Goal: Task Accomplishment & Management: Complete application form

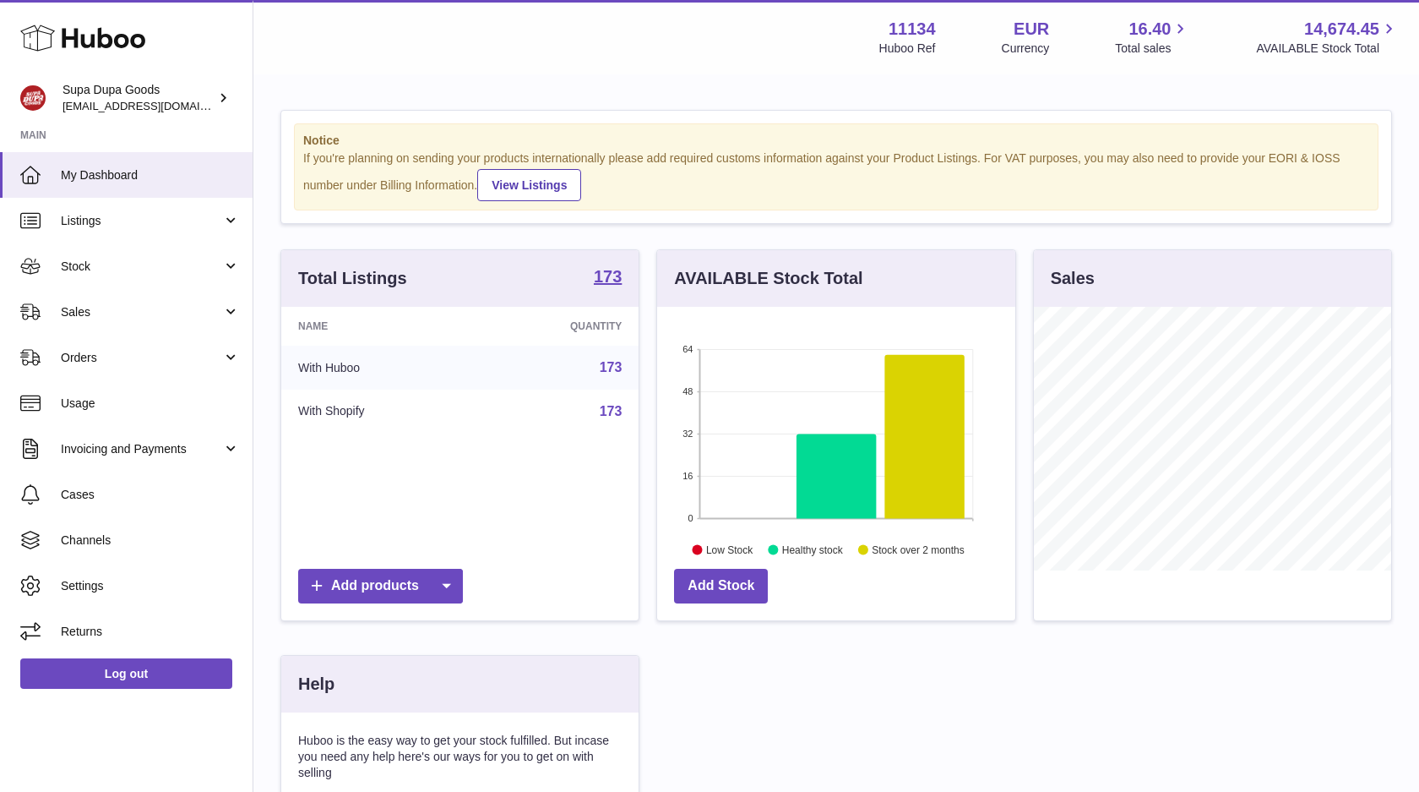
scroll to position [264, 358]
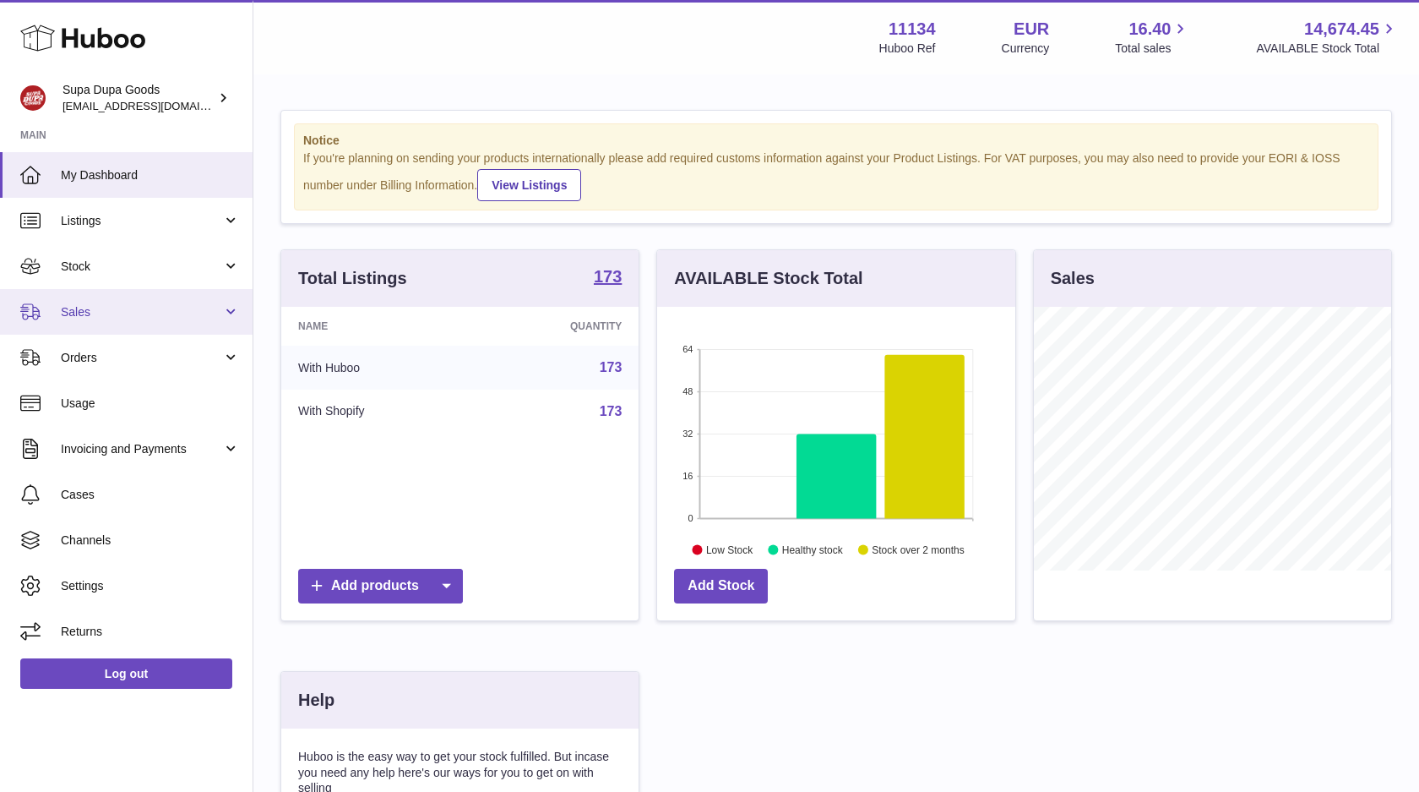
click at [146, 308] on span "Sales" at bounding box center [141, 312] width 161 height 16
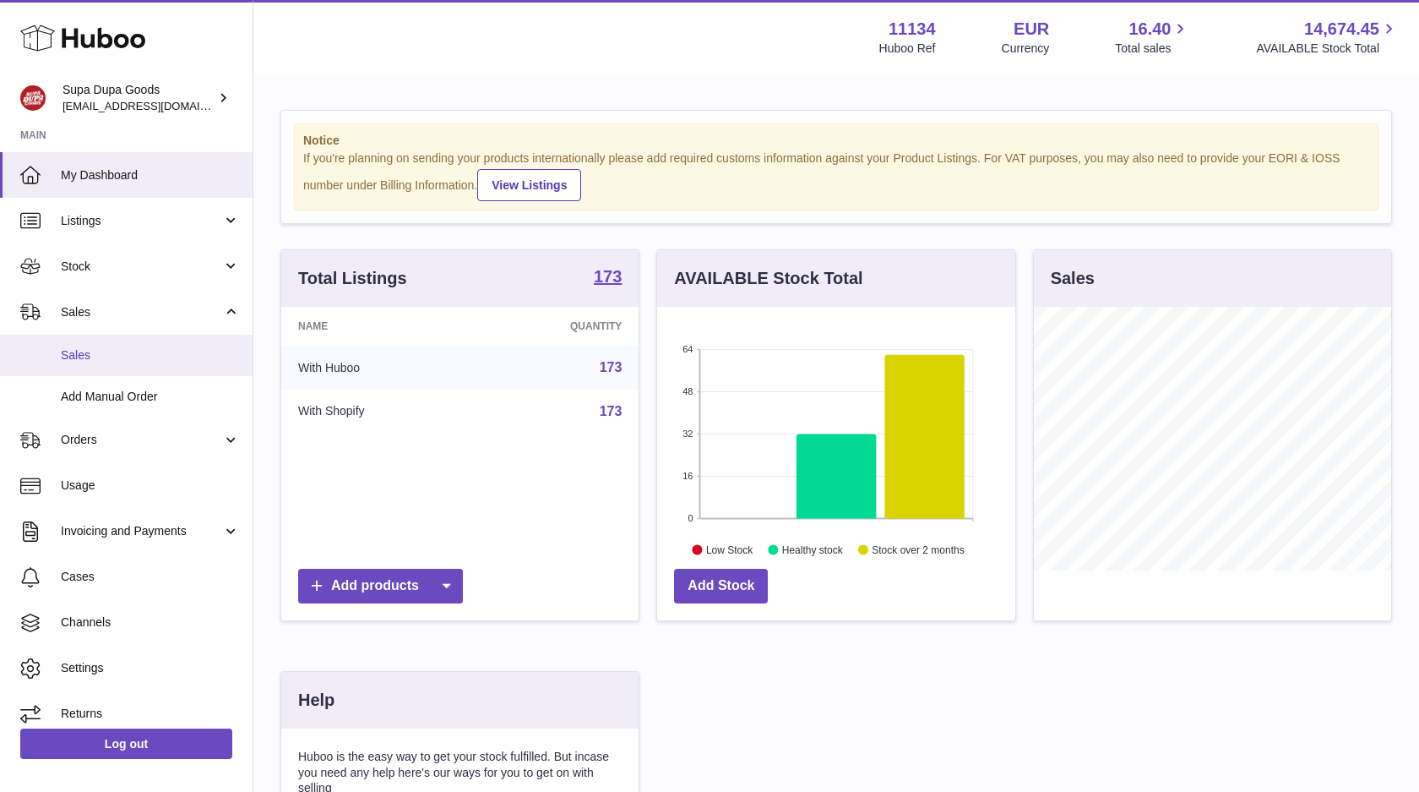
click at [79, 357] on span "Sales" at bounding box center [150, 355] width 179 height 16
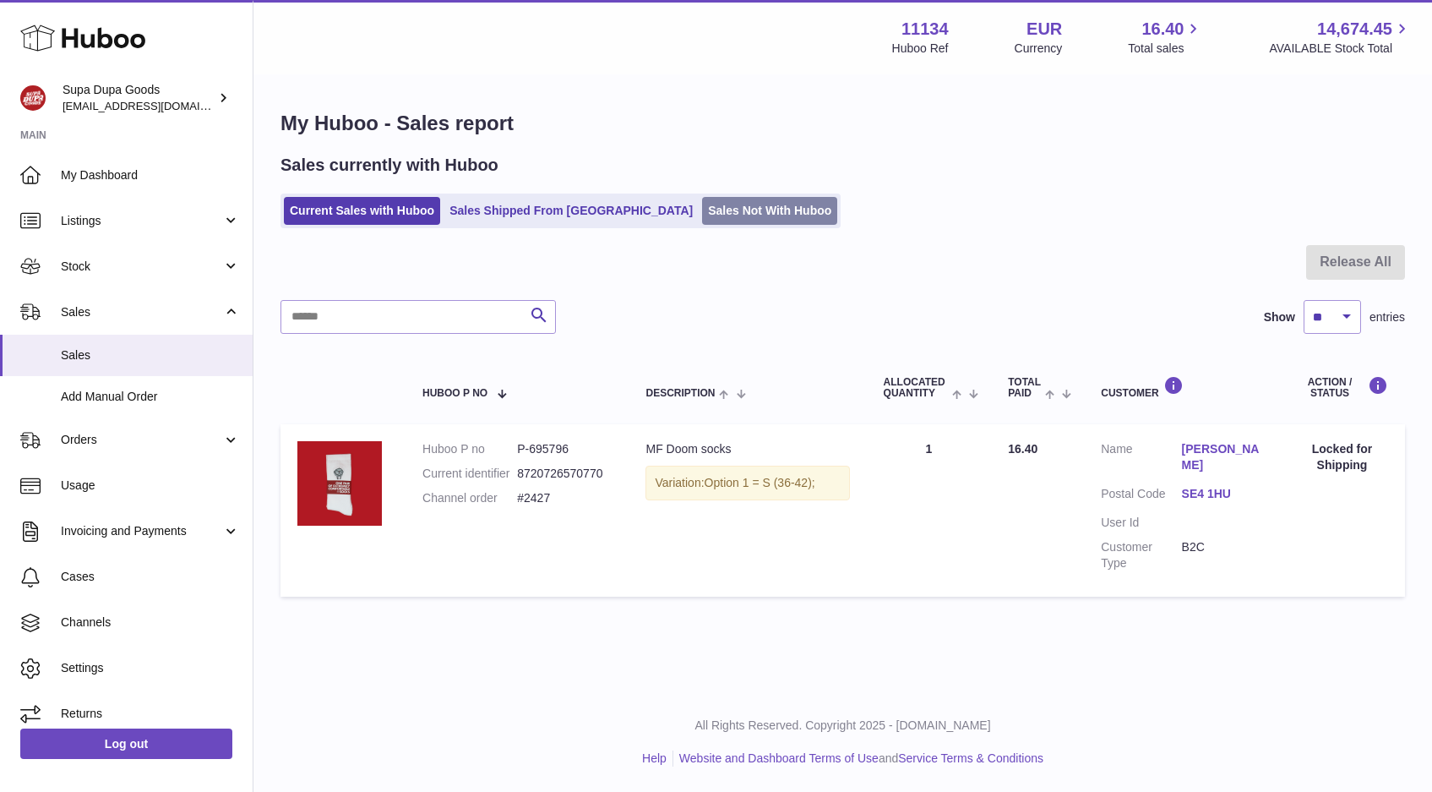
click at [702, 207] on link "Sales Not With Huboo" at bounding box center [769, 211] width 135 height 28
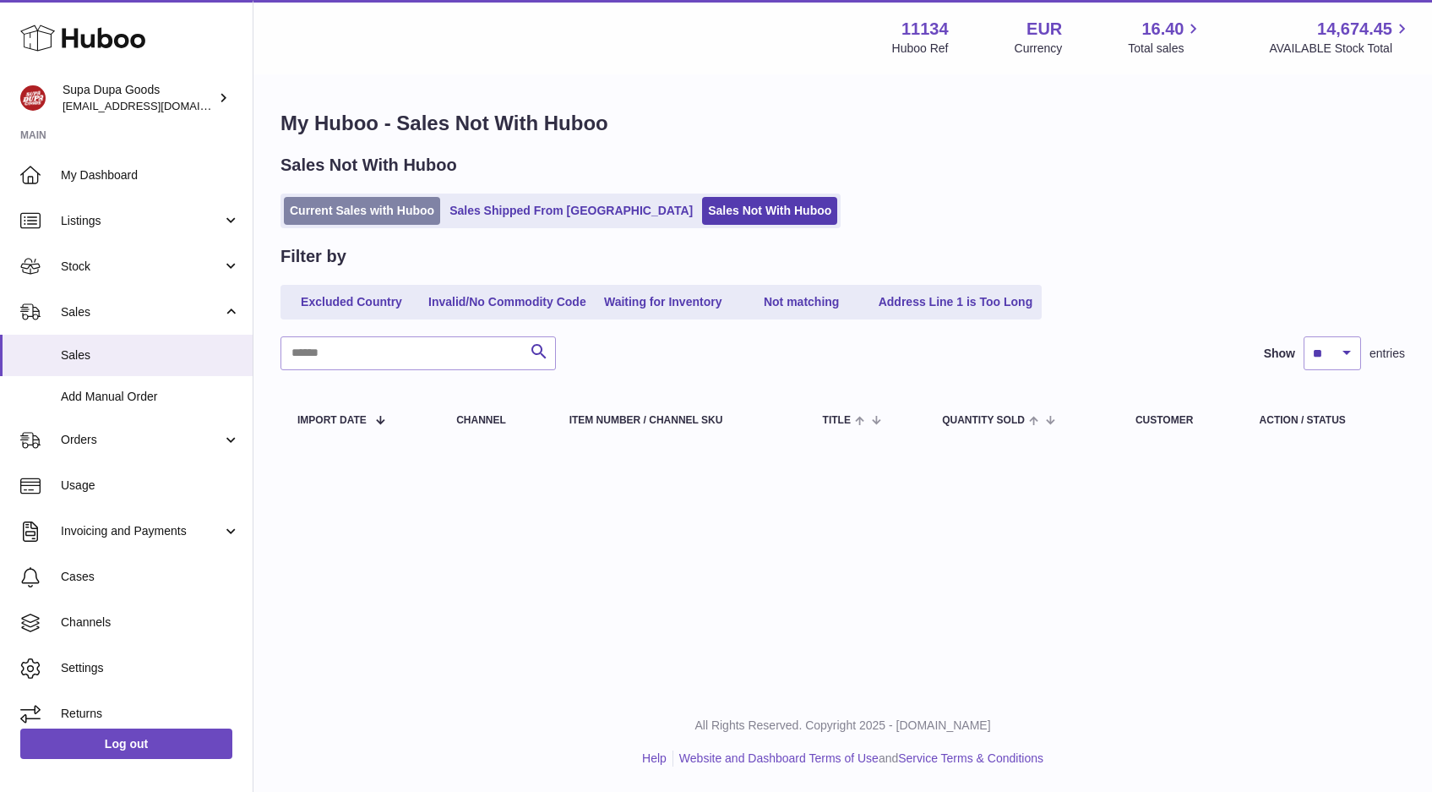
click at [327, 220] on link "Current Sales with Huboo" at bounding box center [362, 211] width 156 height 28
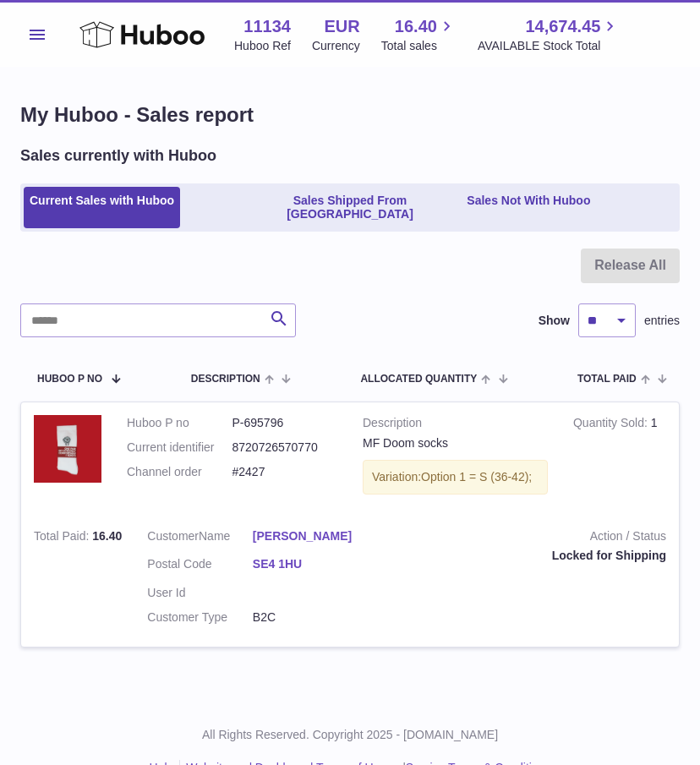
click at [366, 271] on div at bounding box center [349, 275] width 659 height 55
click at [29, 45] on button "Menu" at bounding box center [37, 35] width 34 height 34
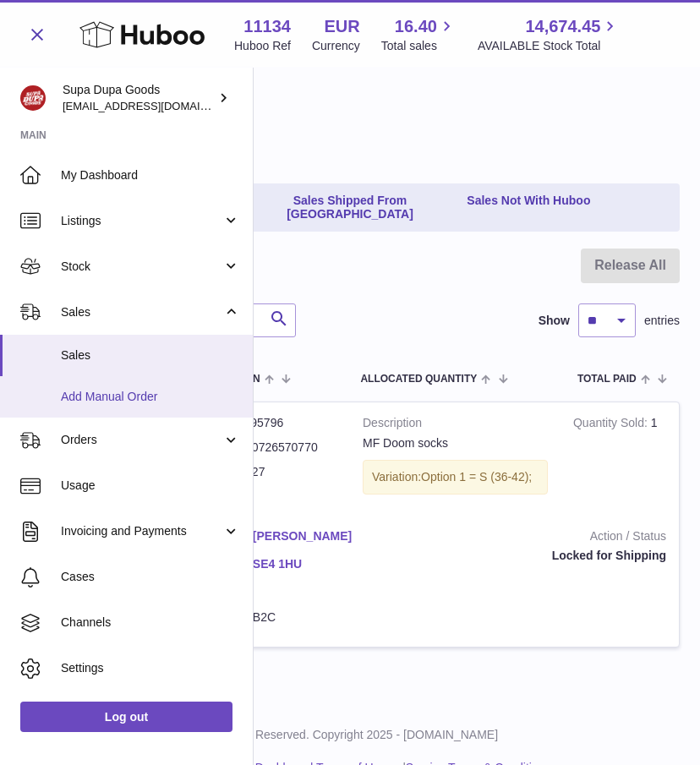
click at [94, 395] on span "Add Manual Order" at bounding box center [150, 397] width 179 height 16
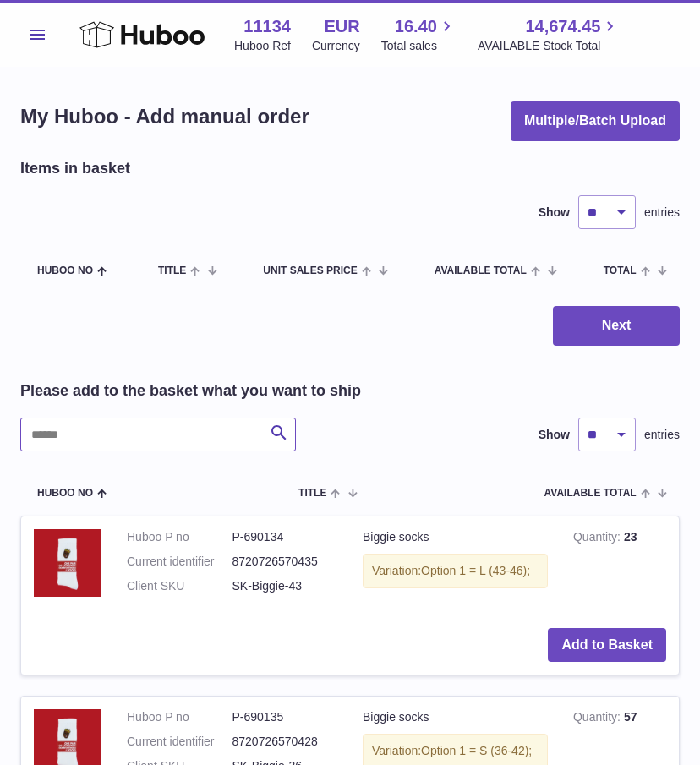
click at [89, 430] on input "text" at bounding box center [157, 434] width 275 height 34
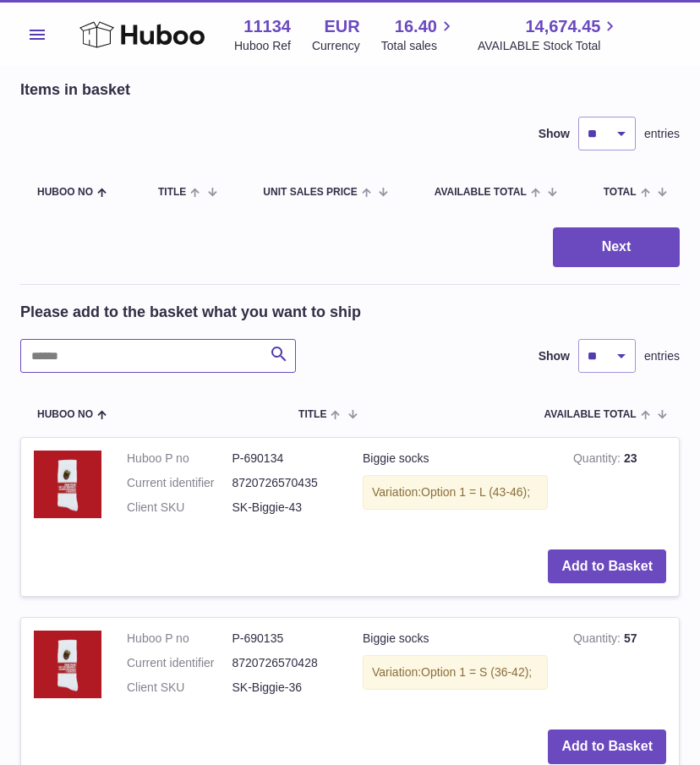
scroll to position [157, 0]
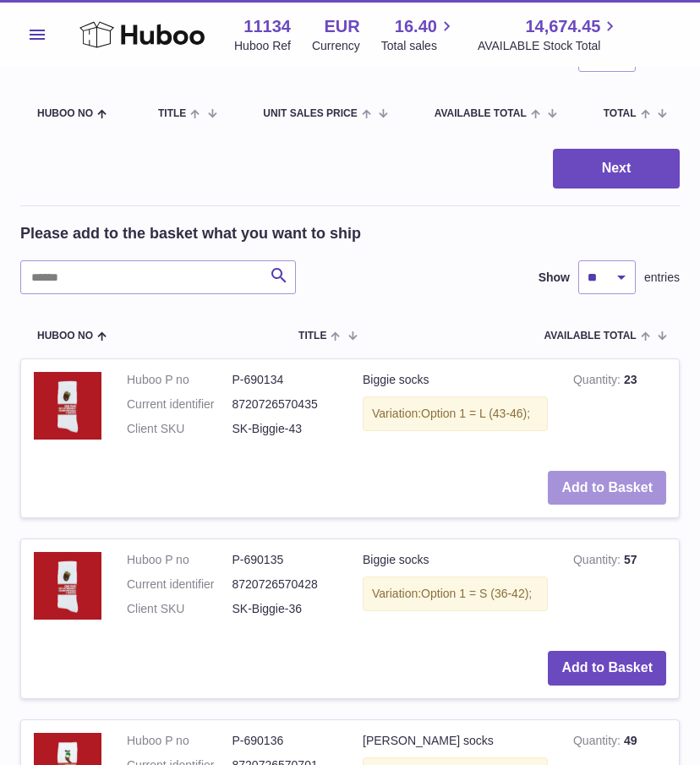
click at [606, 489] on button "Add to Basket" at bounding box center [606, 488] width 118 height 35
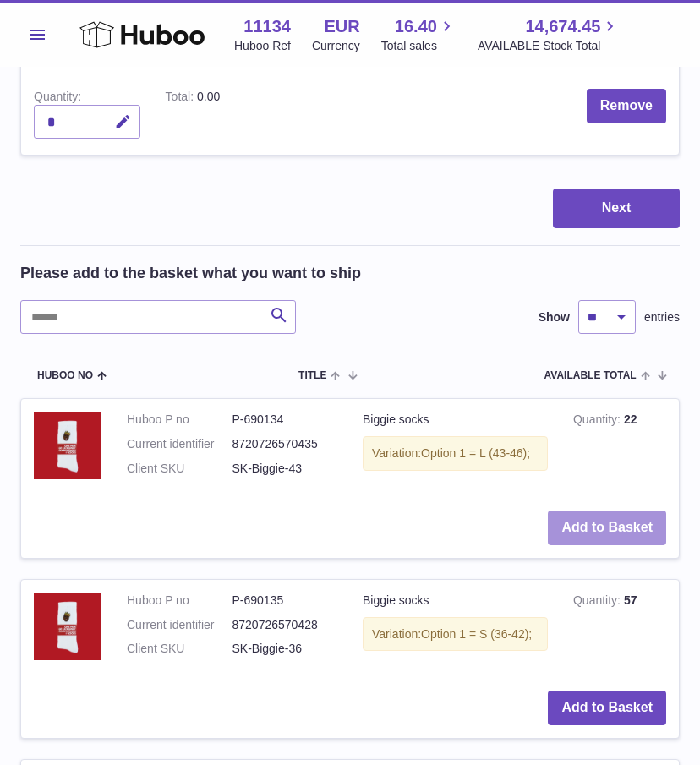
scroll to position [384, 0]
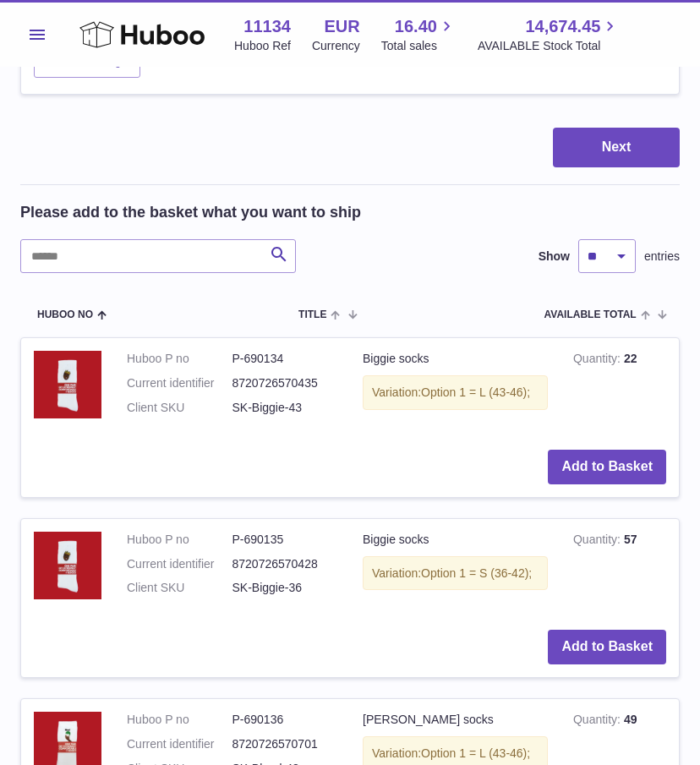
click at [611, 627] on td "Add to Basket" at bounding box center [349, 647] width 657 height 60
click at [629, 647] on button "Add to Basket" at bounding box center [606, 646] width 118 height 35
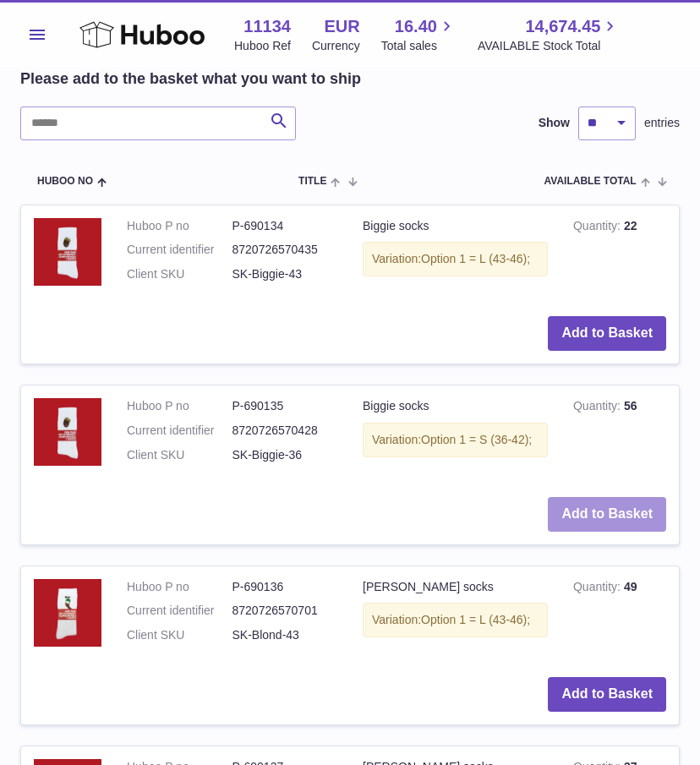
scroll to position [800, 0]
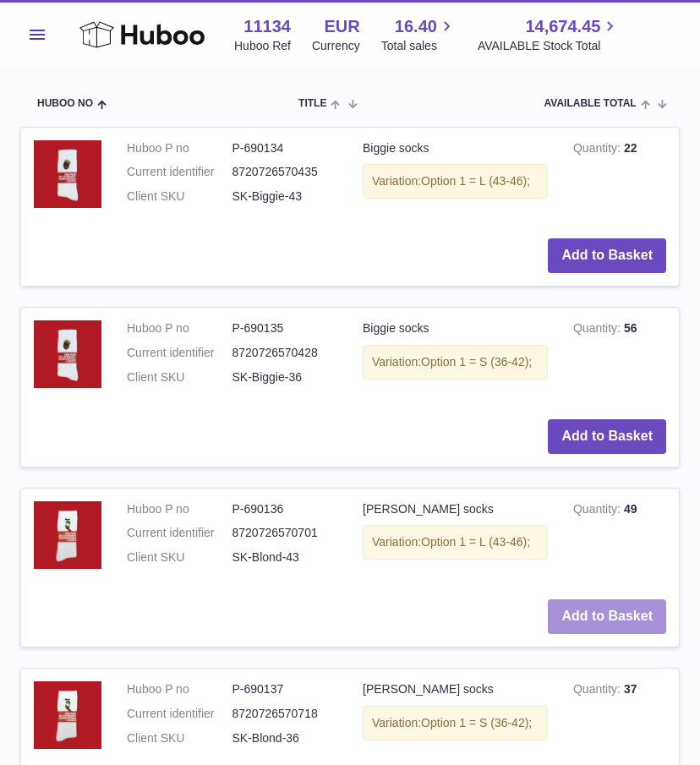
click at [580, 623] on button "Add to Basket" at bounding box center [606, 616] width 118 height 35
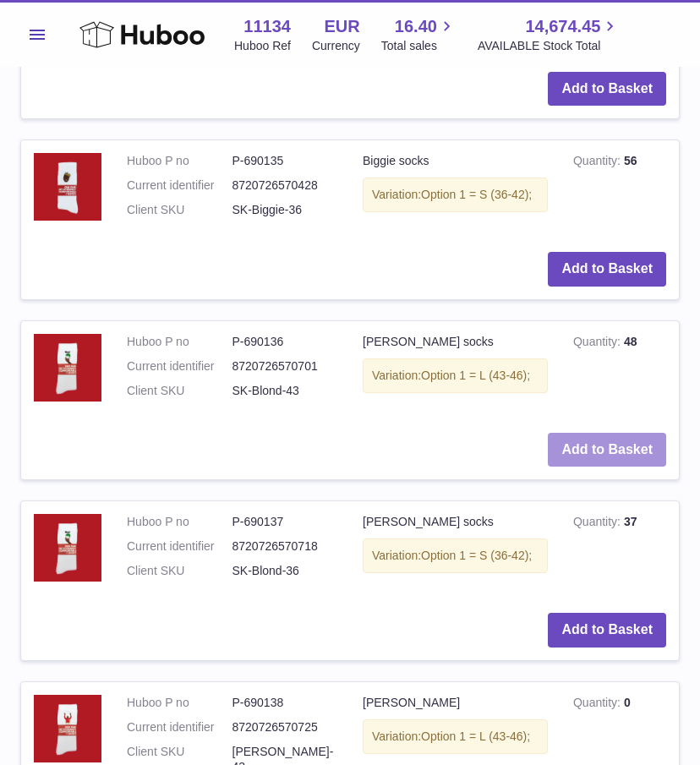
scroll to position [1184, 0]
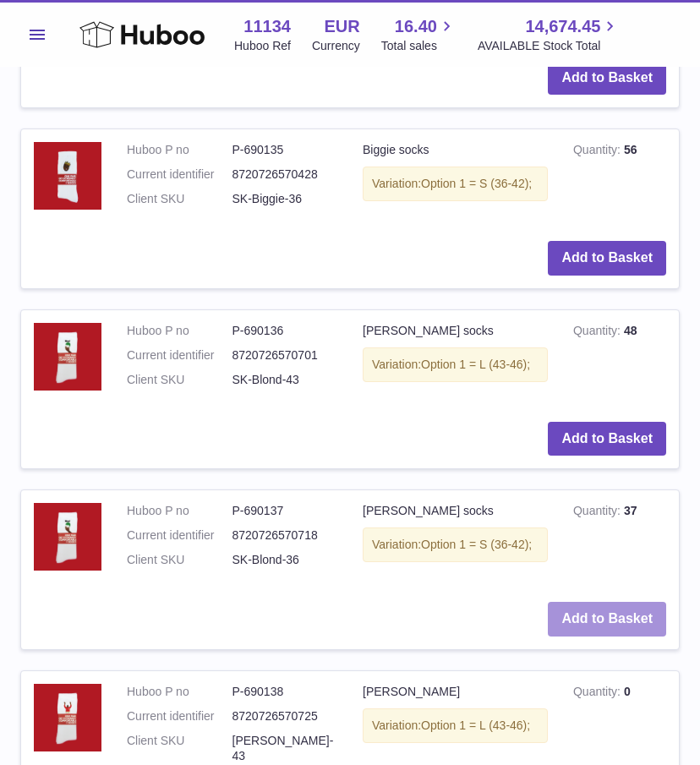
click at [602, 617] on button "Add to Basket" at bounding box center [606, 619] width 118 height 35
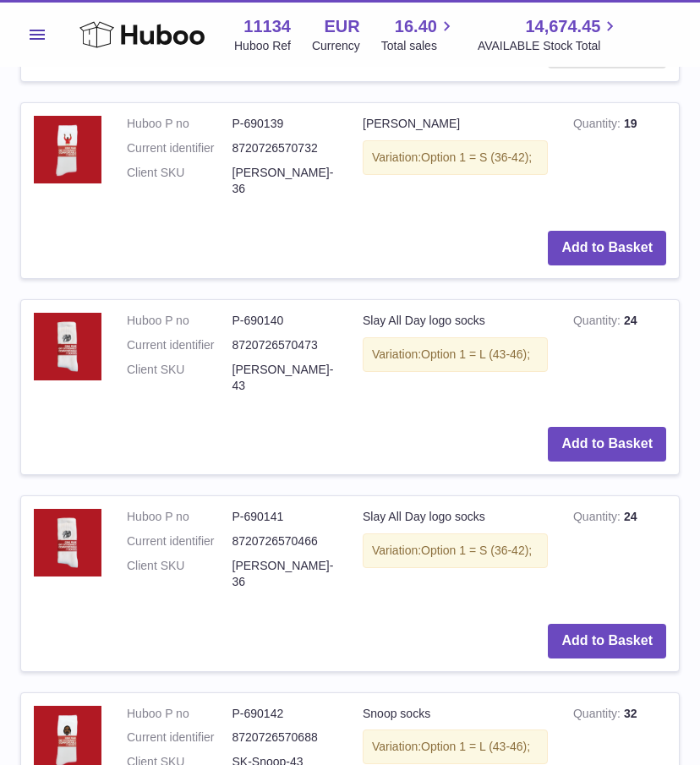
scroll to position [2469, 0]
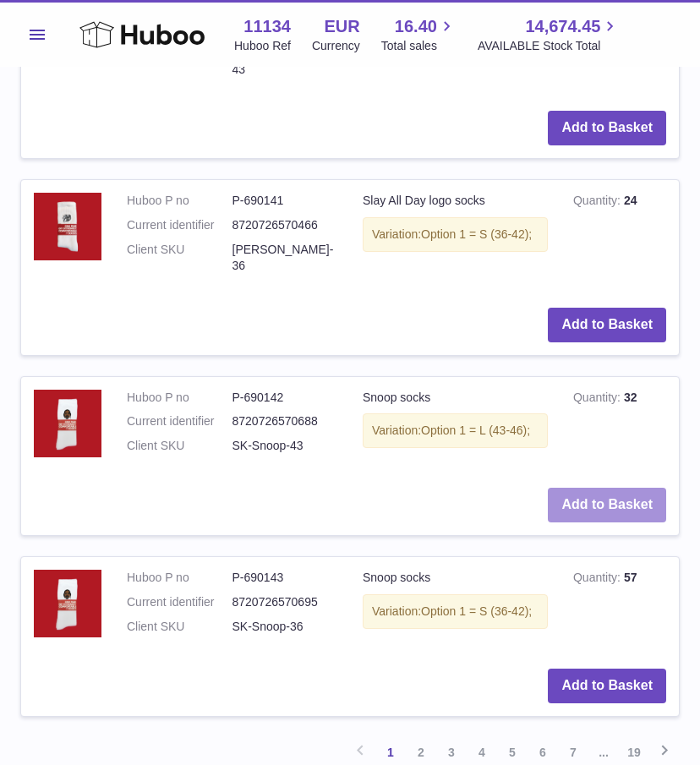
click at [596, 487] on button "Add to Basket" at bounding box center [606, 504] width 118 height 35
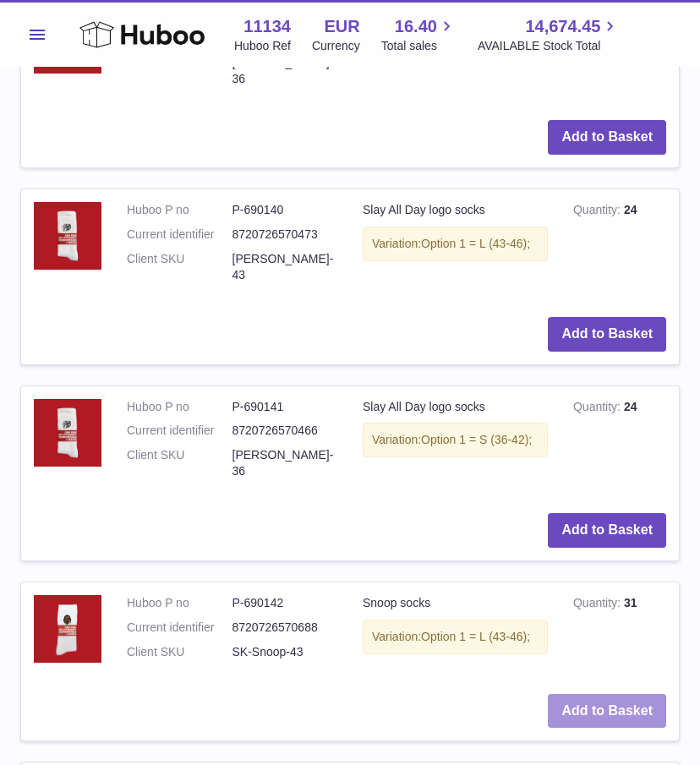
scroll to position [2674, 0]
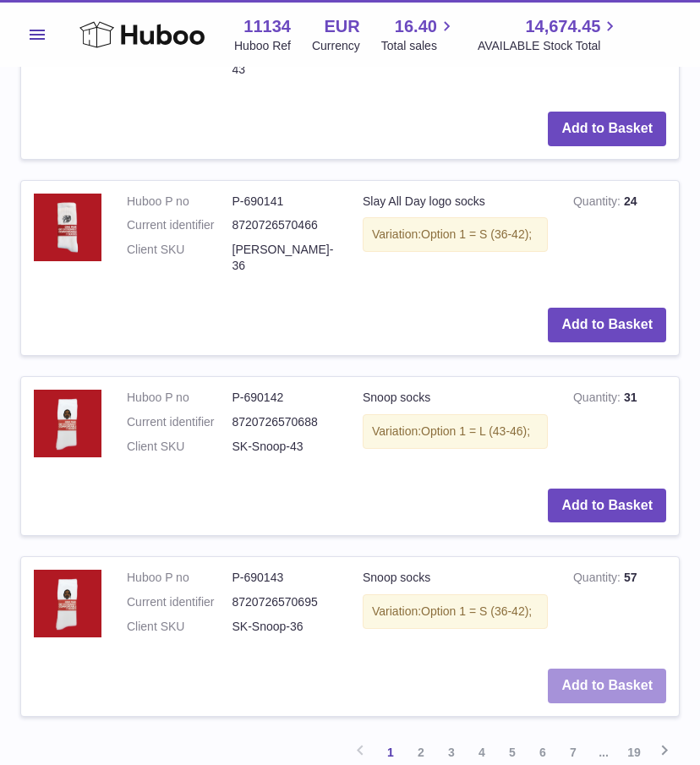
click at [634, 668] on button "Add to Basket" at bounding box center [606, 685] width 118 height 35
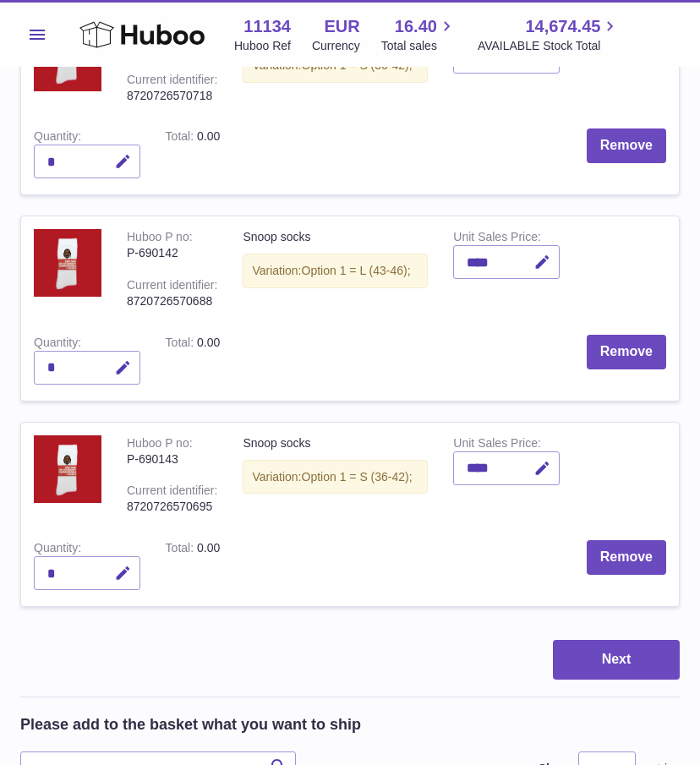
scroll to position [1066, 0]
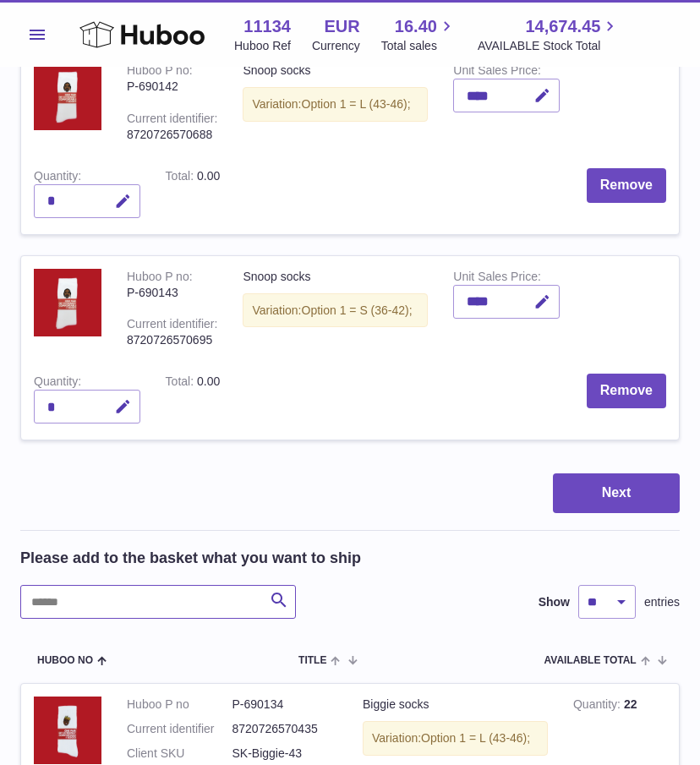
click at [63, 602] on input "text" at bounding box center [157, 602] width 275 height 34
type input "****"
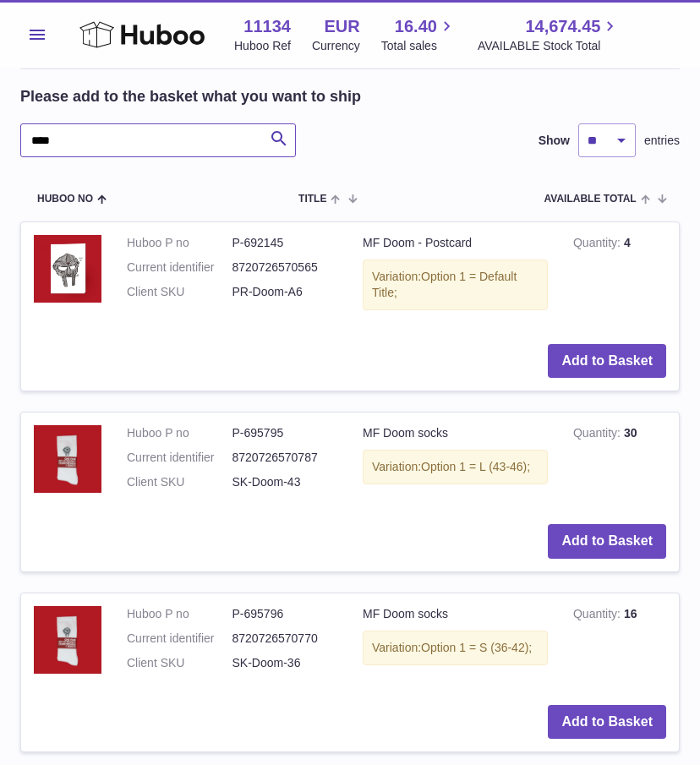
scroll to position [1549, 0]
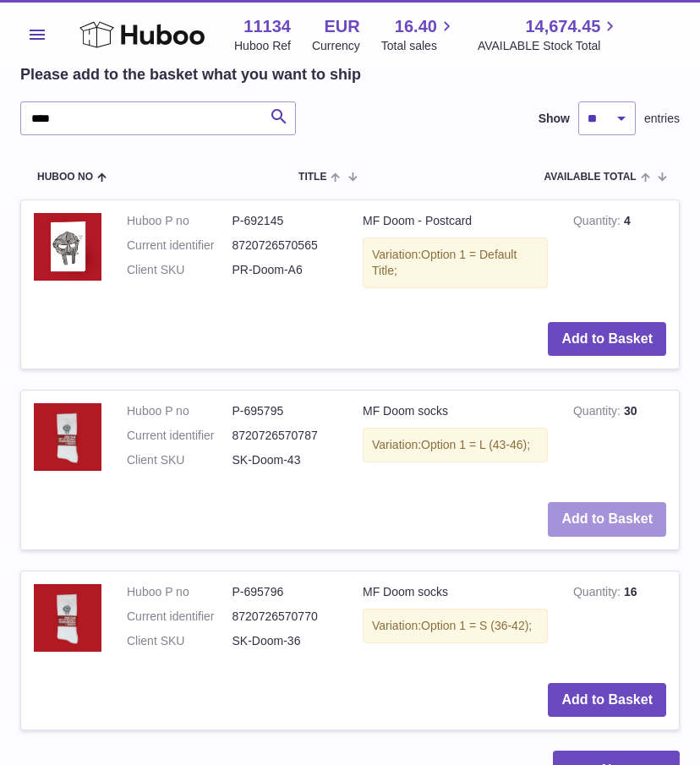
click at [625, 517] on button "Add to Basket" at bounding box center [606, 519] width 118 height 35
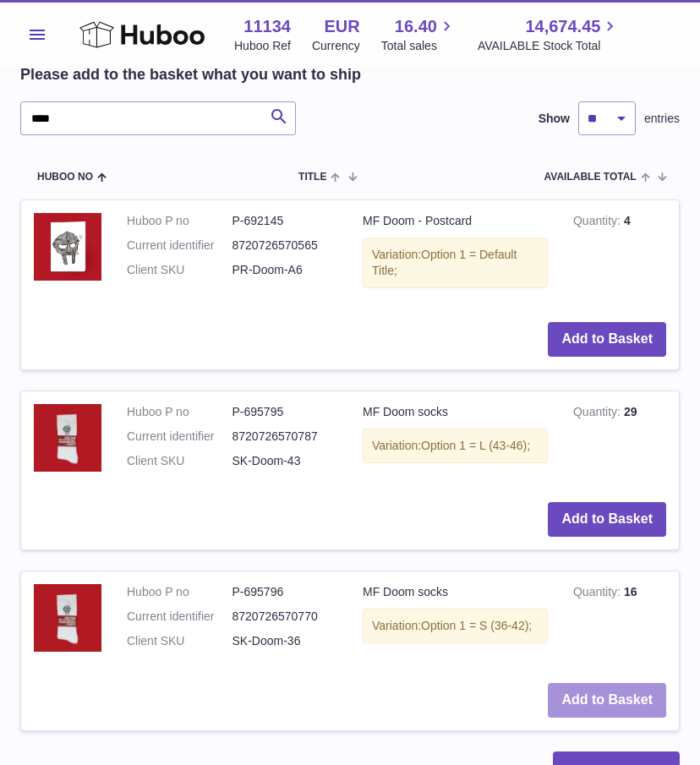
click at [609, 696] on button "Add to Basket" at bounding box center [606, 700] width 118 height 35
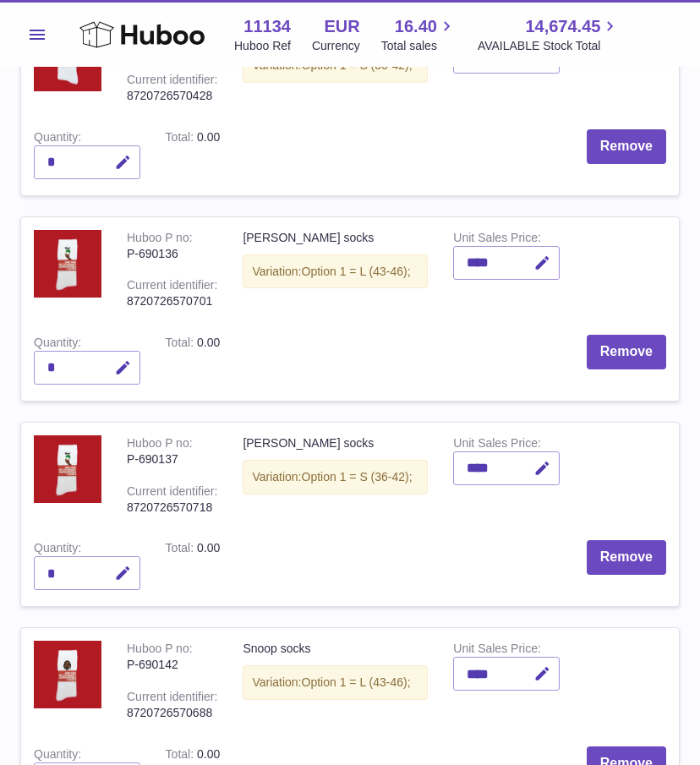
scroll to position [32, 0]
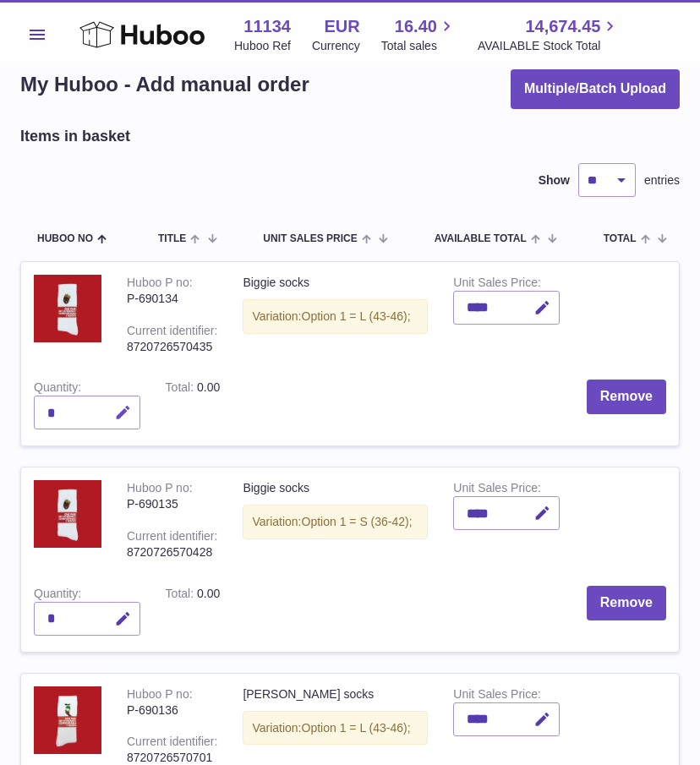
click at [119, 417] on icon "button" at bounding box center [123, 413] width 18 height 18
type input "*"
click at [114, 413] on button "submit" at bounding box center [121, 412] width 32 height 27
click at [127, 614] on icon "button" at bounding box center [123, 619] width 18 height 18
click at [138, 616] on input "*" at bounding box center [87, 619] width 106 height 34
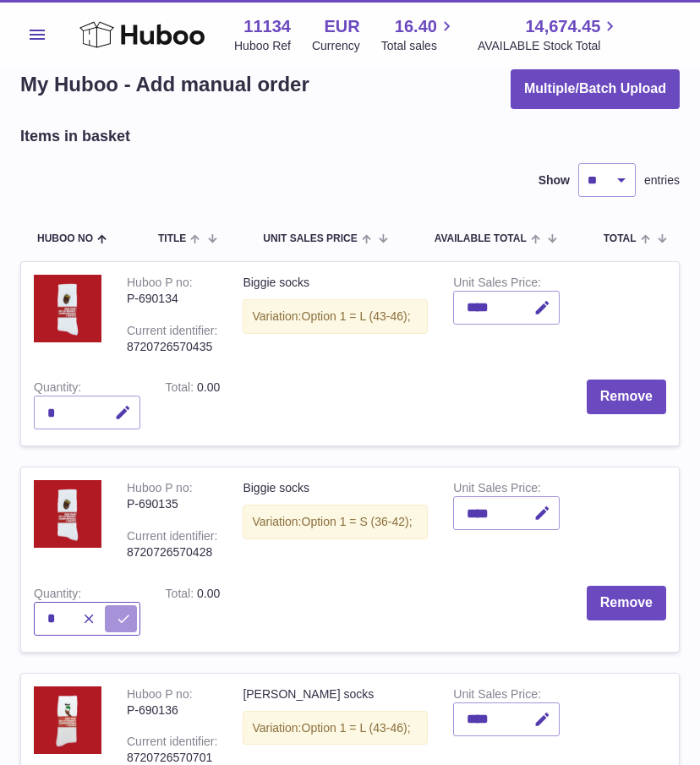
type input "*"
click at [118, 613] on icon "submit" at bounding box center [123, 618] width 15 height 15
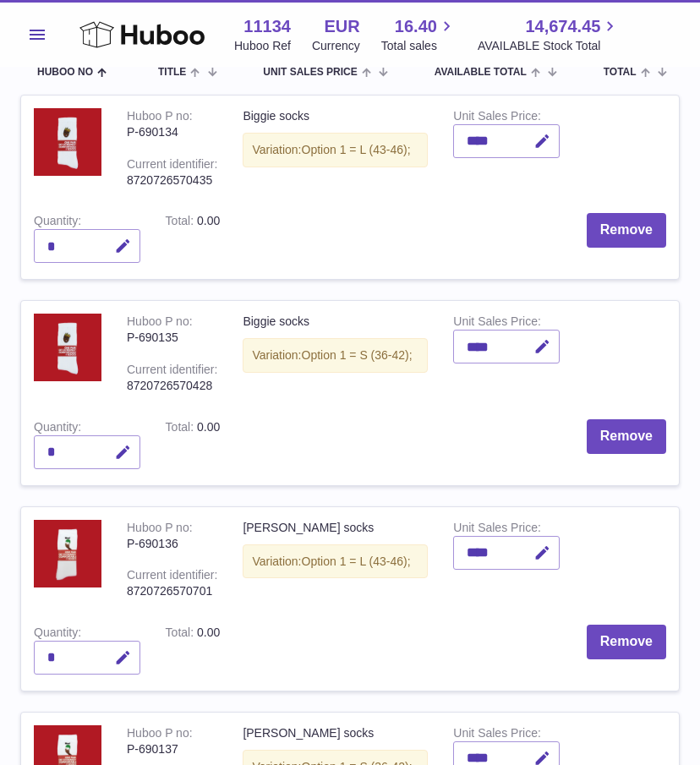
scroll to position [450, 0]
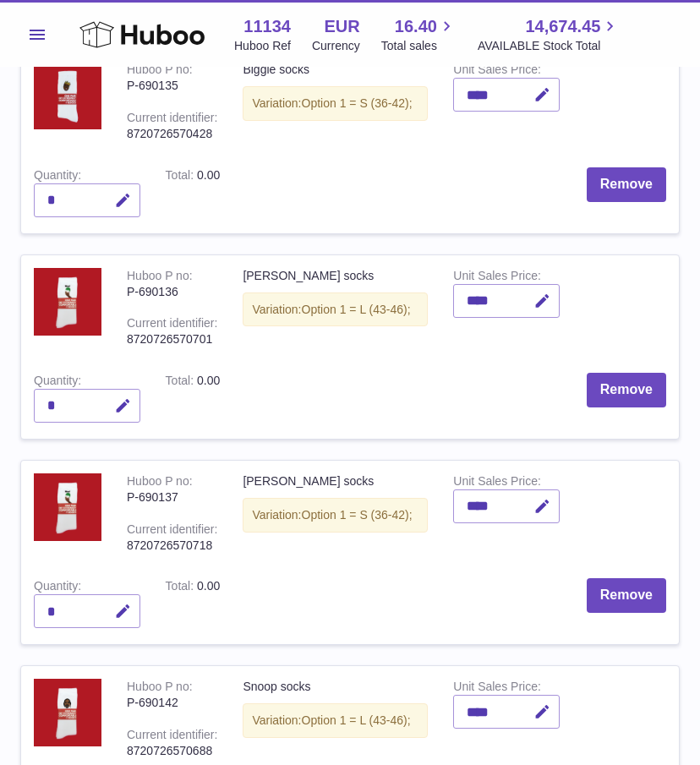
click at [125, 389] on button "button" at bounding box center [121, 406] width 40 height 35
type input "*"
click at [105, 392] on button "submit" at bounding box center [121, 405] width 32 height 27
click at [123, 616] on icon "button" at bounding box center [123, 611] width 18 height 18
type input "*"
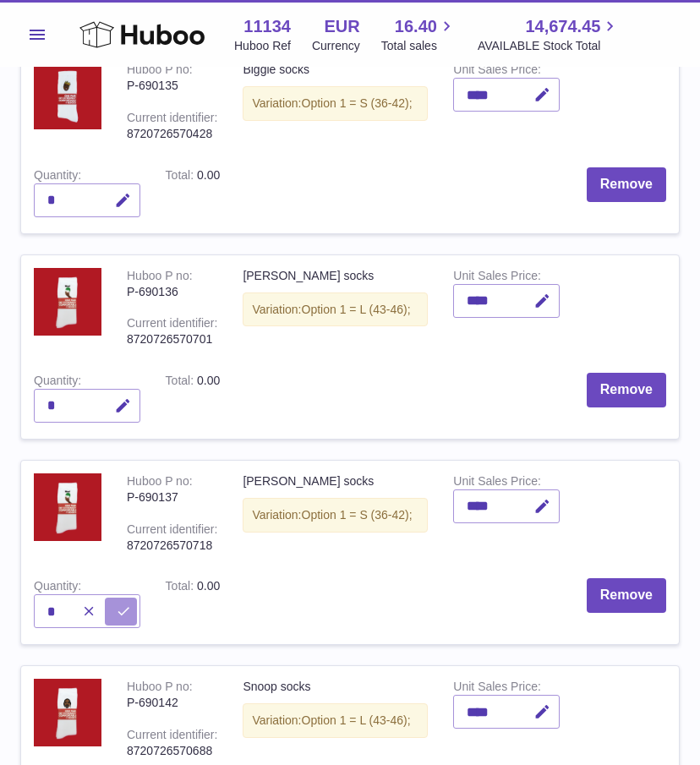
click at [129, 602] on button "submit" at bounding box center [121, 610] width 32 height 27
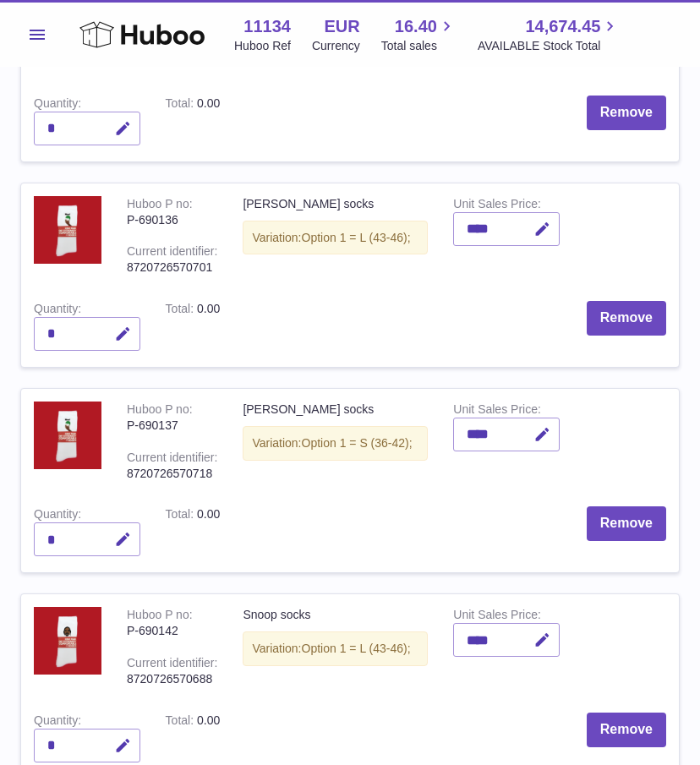
scroll to position [687, 0]
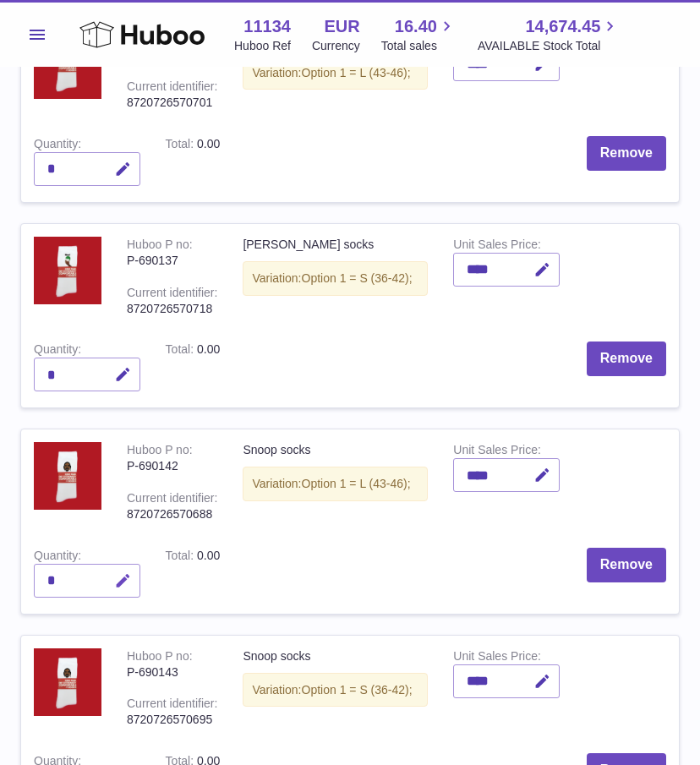
click at [128, 569] on button "button" at bounding box center [121, 580] width 40 height 35
type input "*"
click at [134, 569] on button "submit" at bounding box center [121, 580] width 32 height 27
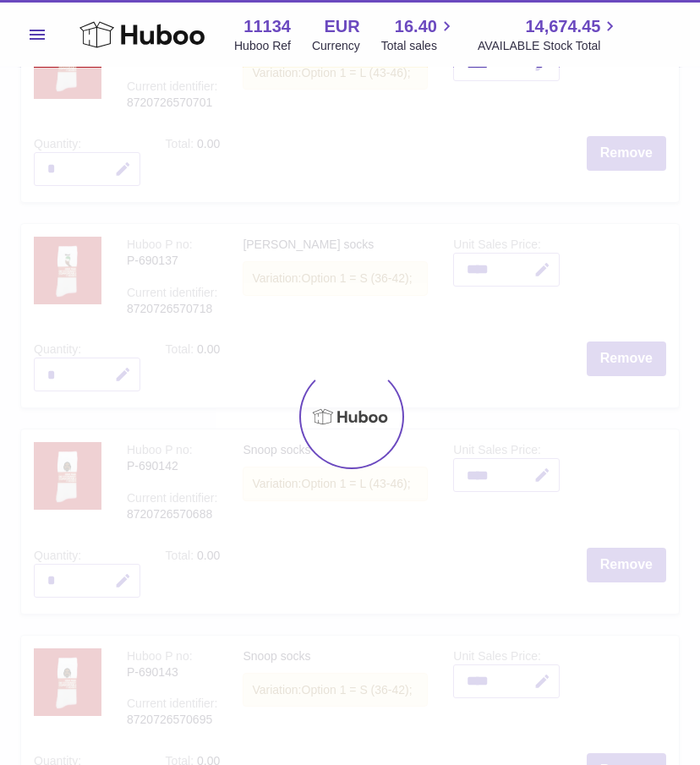
scroll to position [541, 0]
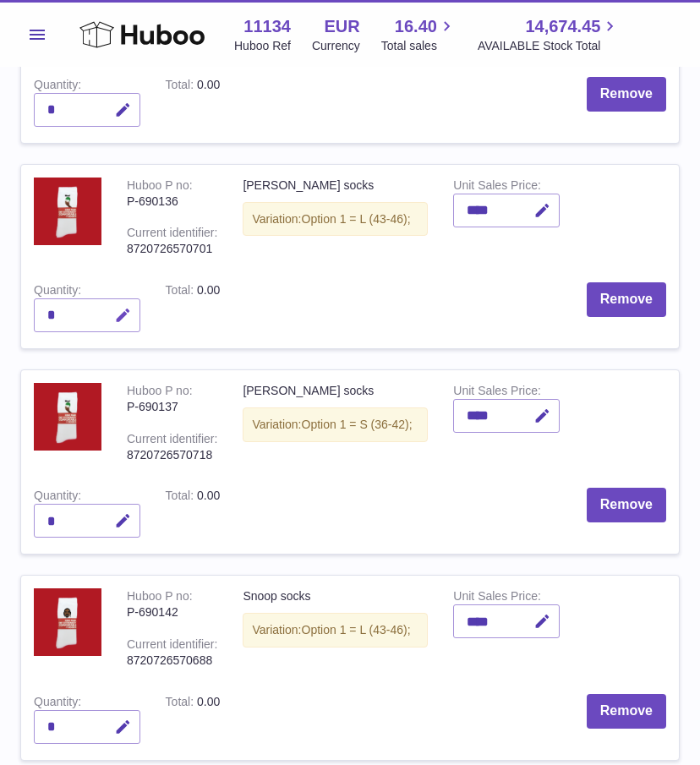
click at [128, 307] on icon "button" at bounding box center [123, 316] width 18 height 18
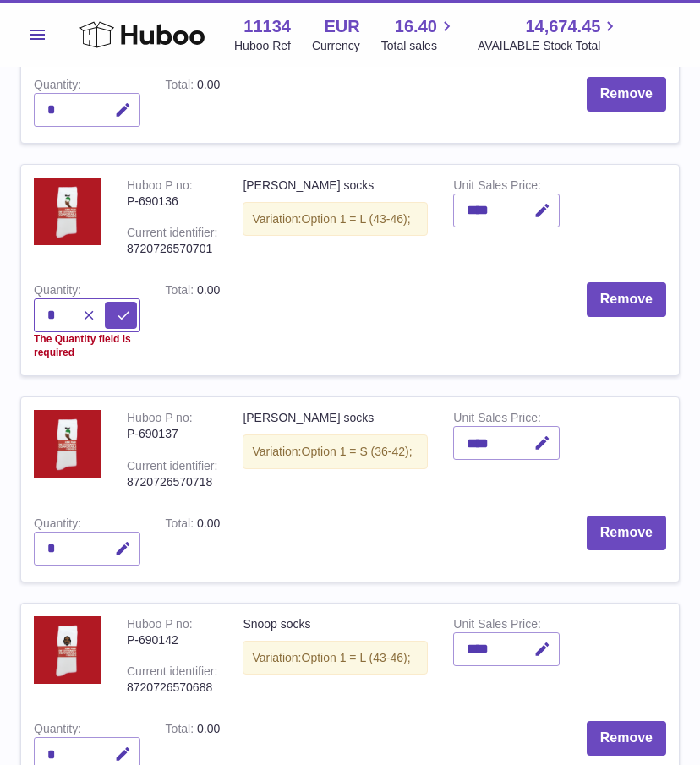
type input "*"
click at [105, 302] on button "submit" at bounding box center [121, 315] width 32 height 27
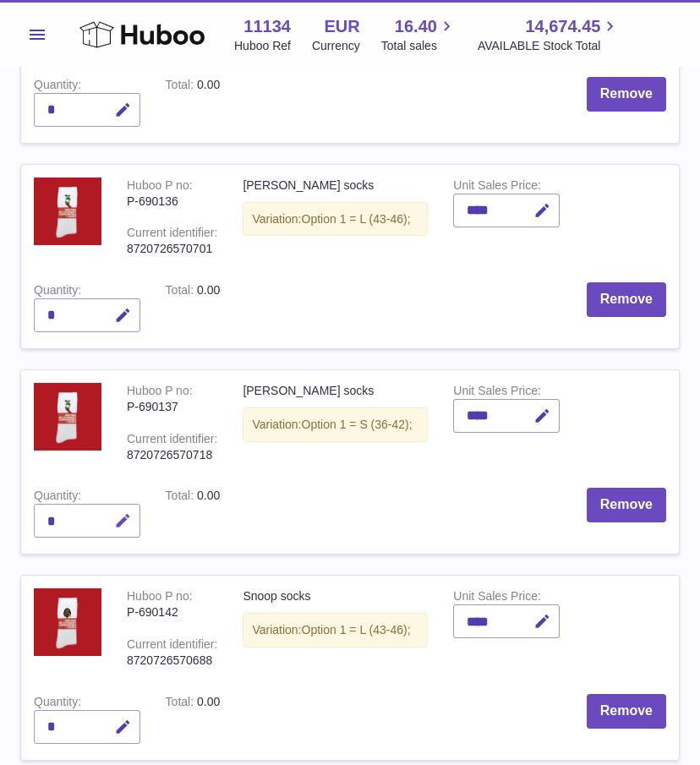
click at [101, 514] on button "button" at bounding box center [121, 521] width 40 height 35
type input "*"
click at [105, 507] on button "submit" at bounding box center [121, 520] width 32 height 27
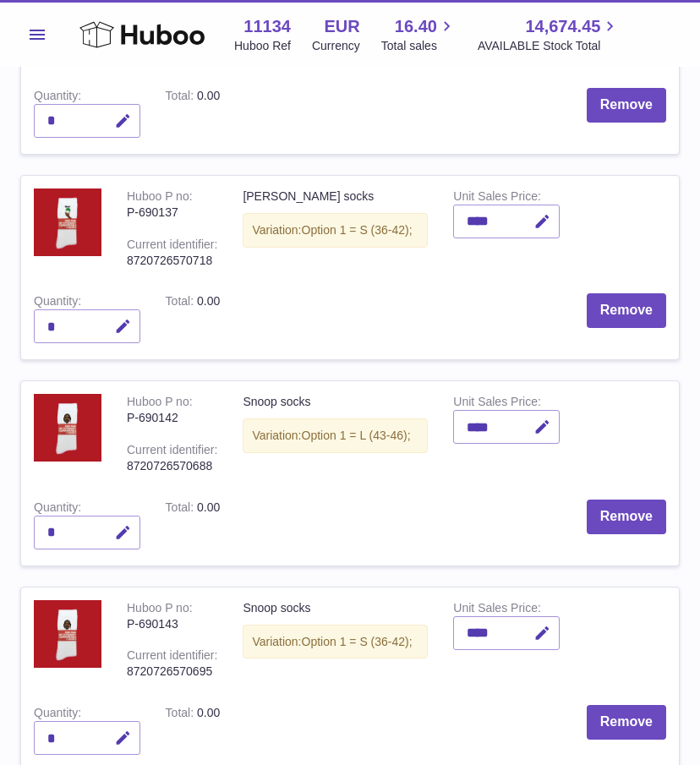
click at [243, 522] on td "Remove" at bounding box center [455, 526] width 446 height 79
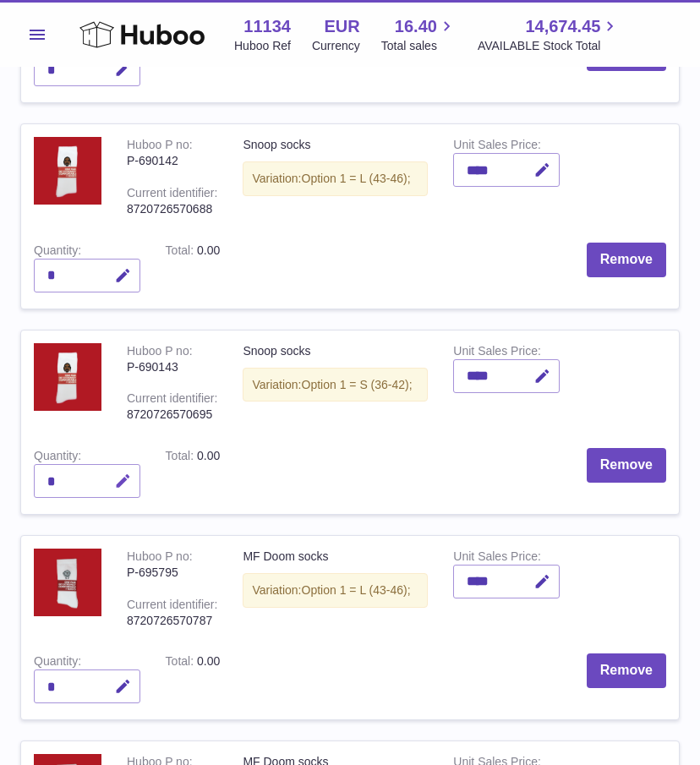
click at [125, 477] on icon "button" at bounding box center [123, 481] width 18 height 18
type input "*"
click at [105, 467] on button "submit" at bounding box center [121, 480] width 32 height 27
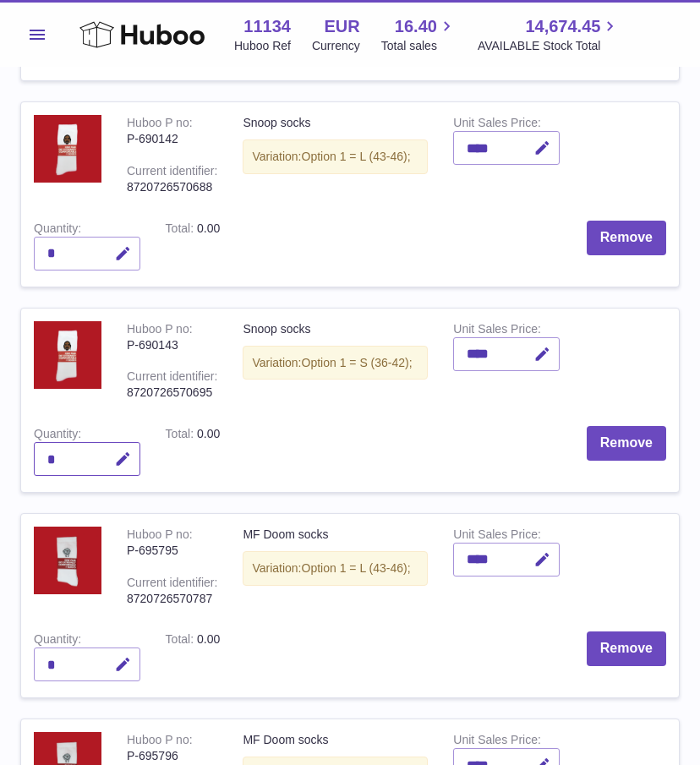
scroll to position [1070, 0]
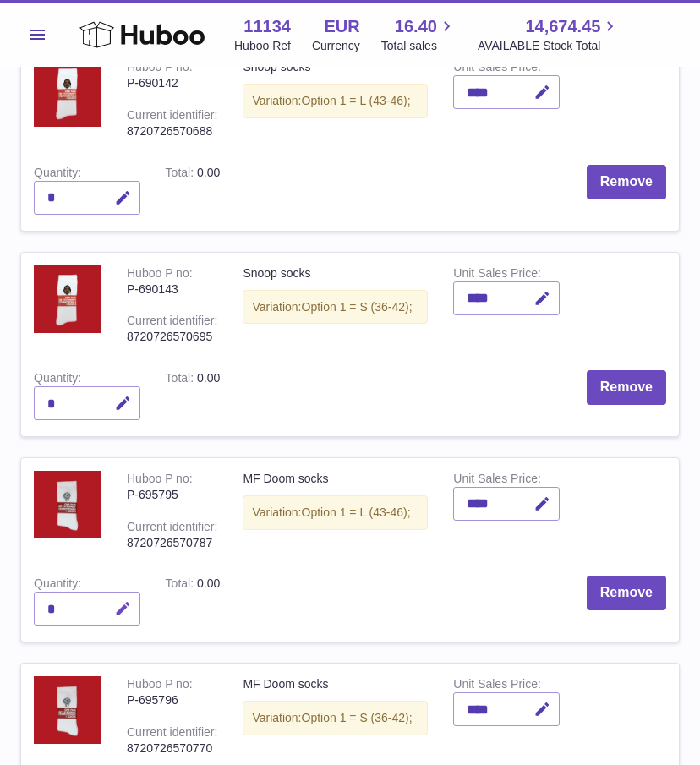
click at [122, 615] on button "button" at bounding box center [121, 608] width 40 height 35
type input "*"
click at [105, 595] on button "submit" at bounding box center [121, 608] width 32 height 27
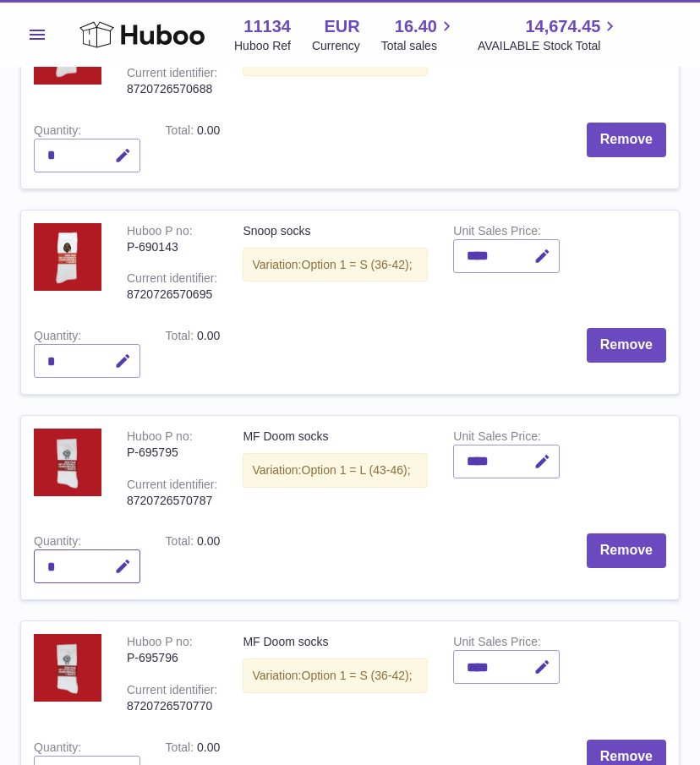
scroll to position [1249, 0]
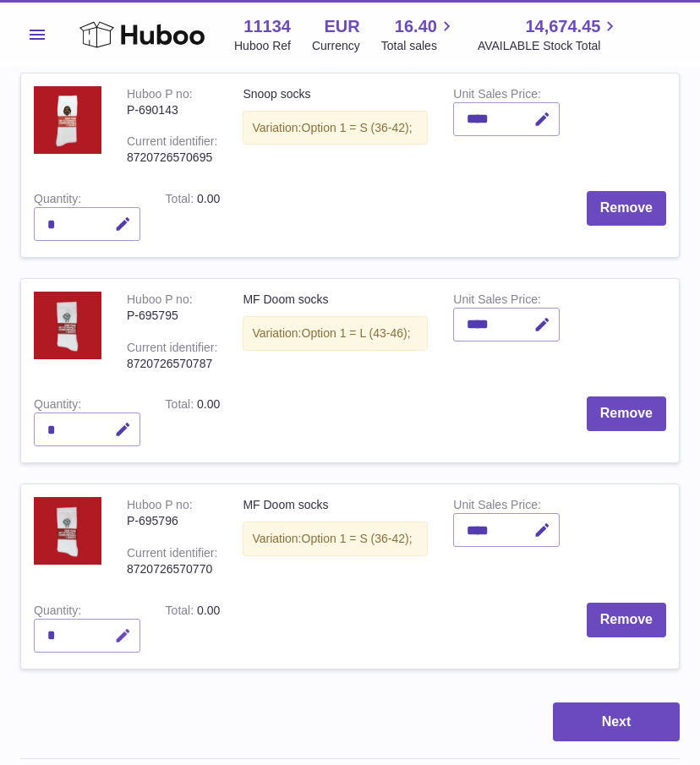
click at [103, 646] on button "button" at bounding box center [121, 635] width 40 height 35
type input "*"
click at [105, 622] on button "submit" at bounding box center [121, 635] width 32 height 27
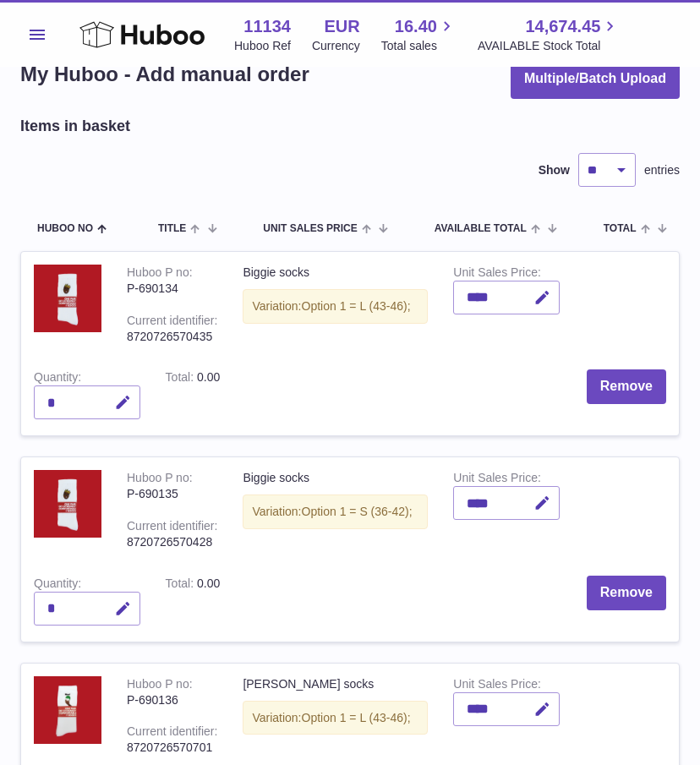
scroll to position [64, 0]
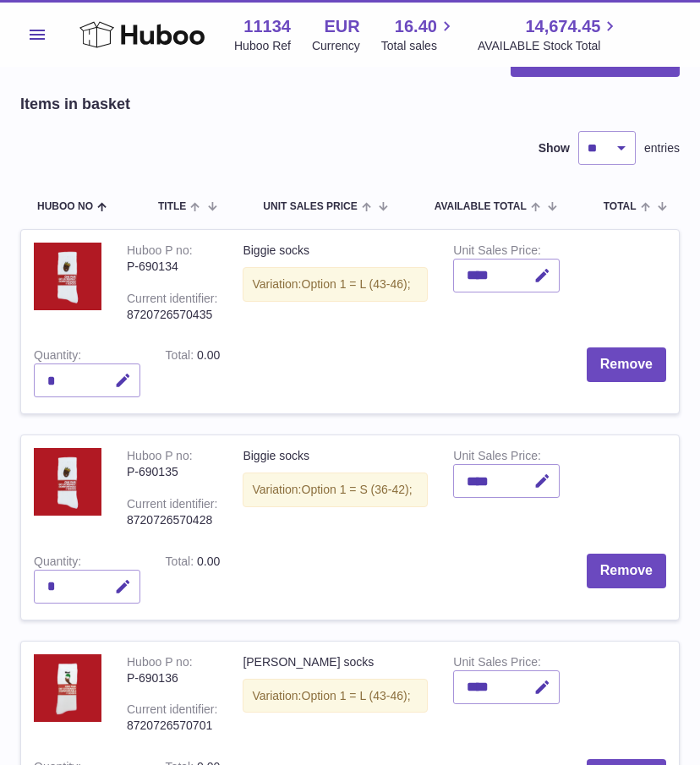
click at [143, 583] on td "Quantity *" at bounding box center [87, 580] width 132 height 79
click at [134, 586] on button "button" at bounding box center [121, 586] width 40 height 35
type input "*"
click at [125, 582] on icon "submit" at bounding box center [123, 586] width 15 height 15
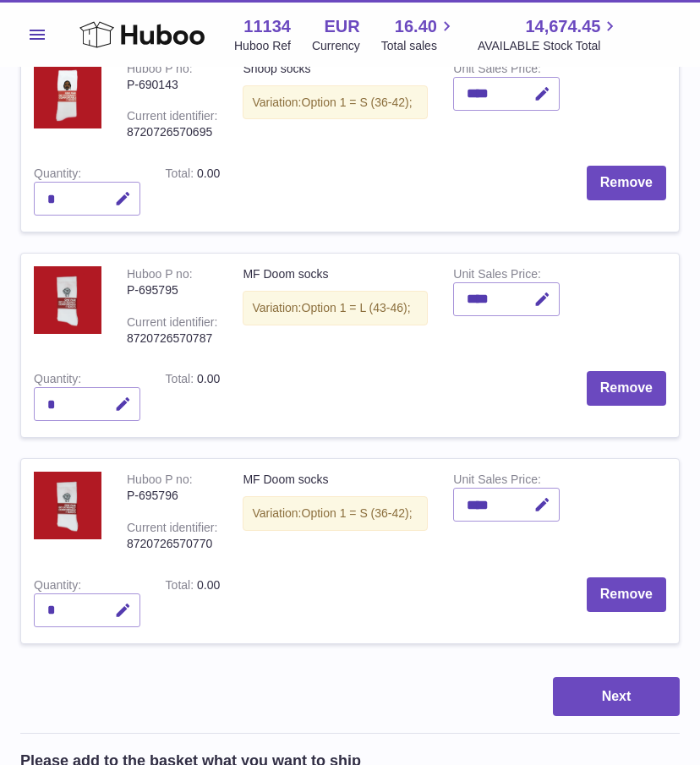
scroll to position [1296, 0]
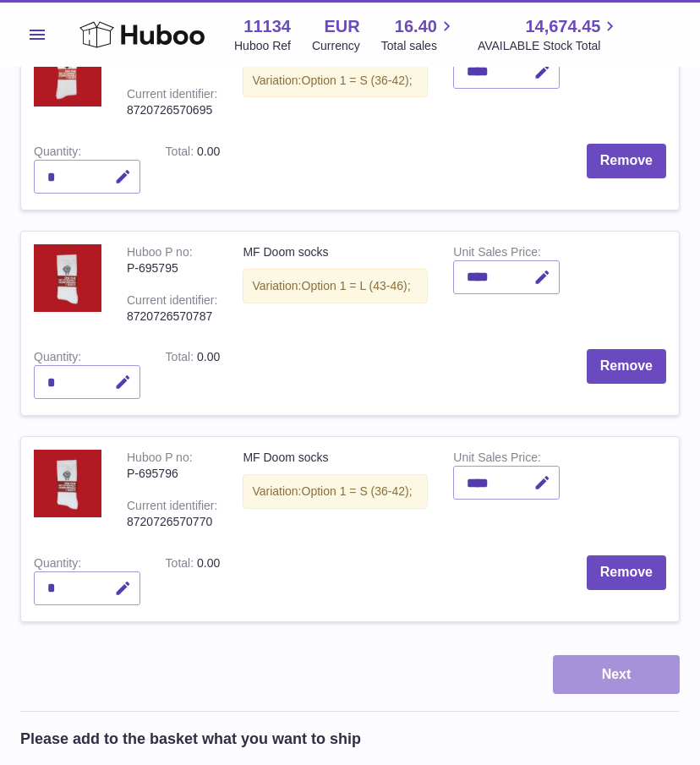
click at [636, 672] on button "Next" at bounding box center [616, 675] width 127 height 40
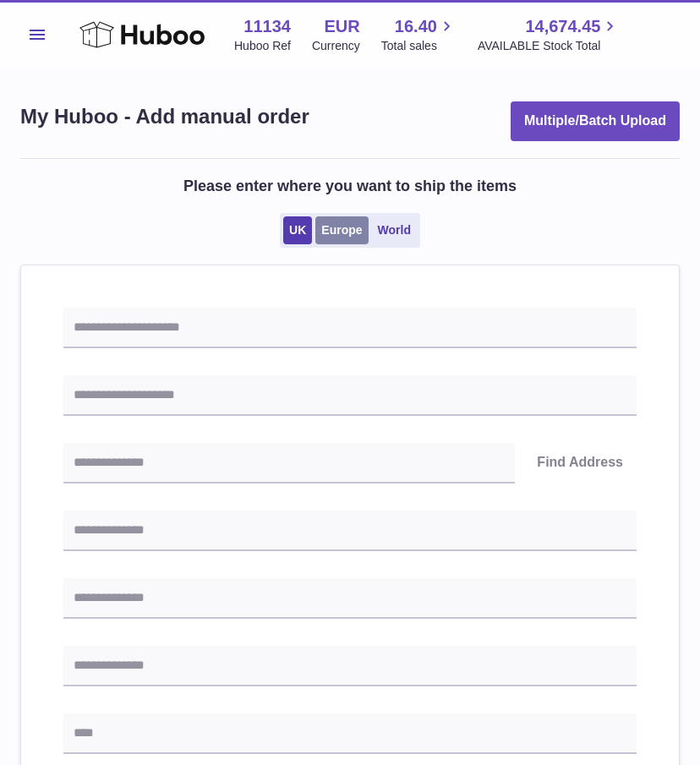
click at [339, 227] on link "Europe" at bounding box center [341, 230] width 52 height 28
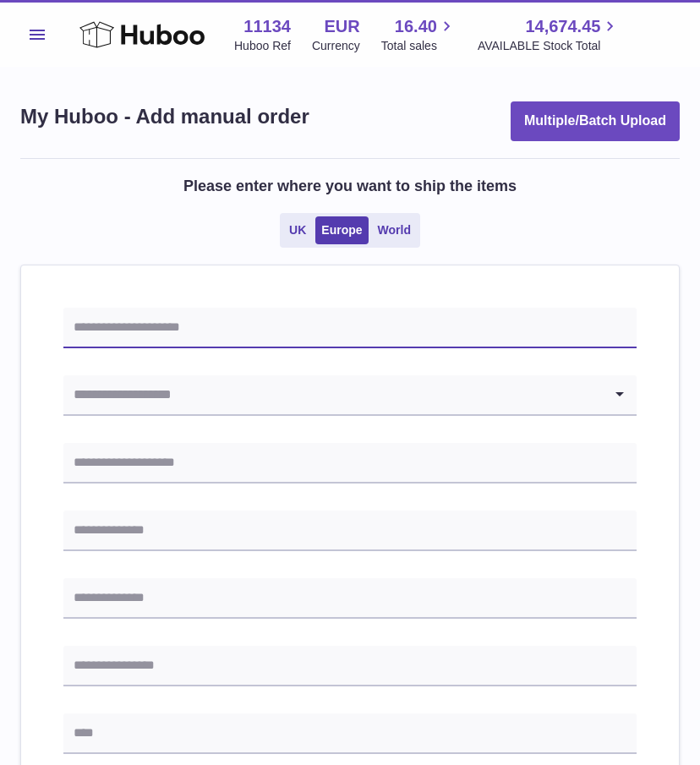
click at [135, 328] on input "text" at bounding box center [349, 328] width 573 height 41
type input "**********"
click at [127, 384] on input "Search for option" at bounding box center [332, 394] width 539 height 39
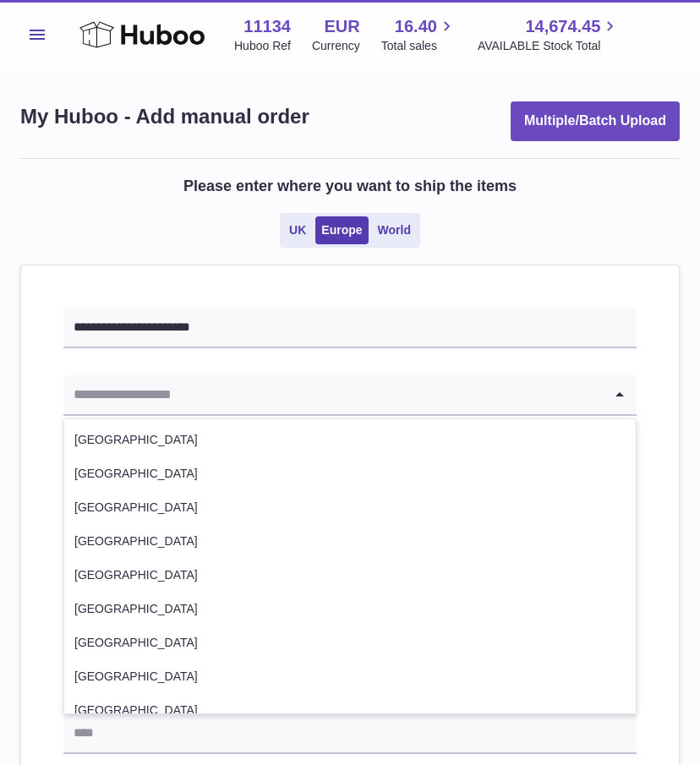
type input "*"
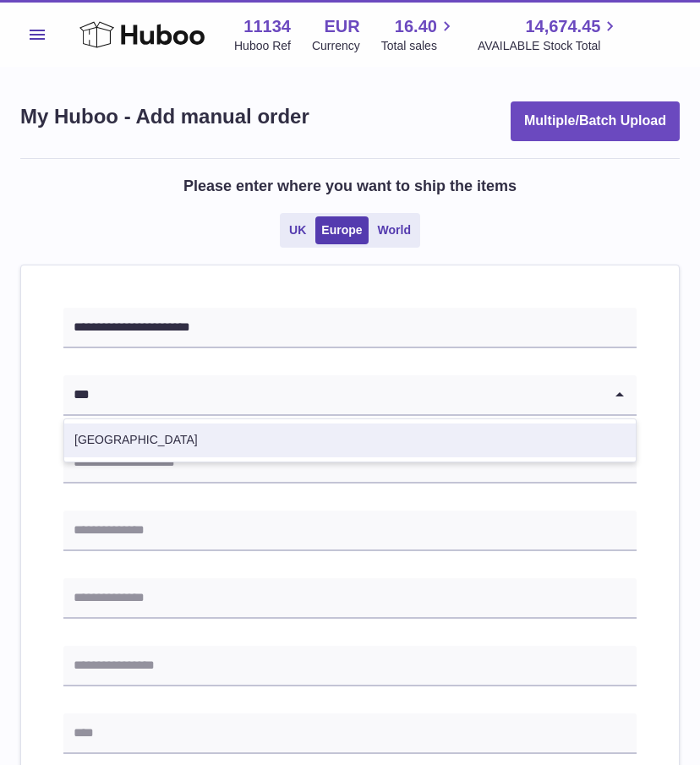
type input "***"
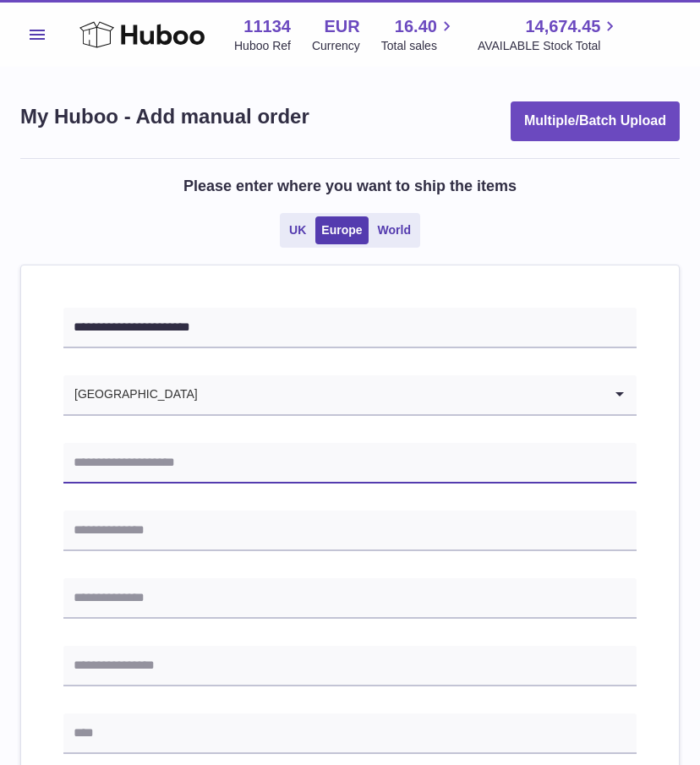
click at [273, 462] on input "text" at bounding box center [349, 463] width 573 height 41
paste input "**********"
type input "**********"
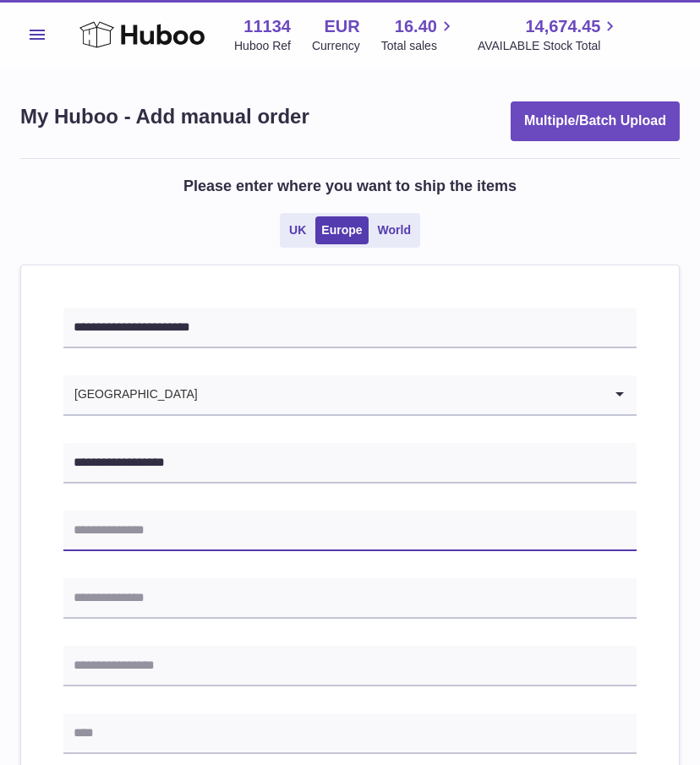
click at [68, 529] on input "text" at bounding box center [349, 530] width 573 height 41
click at [171, 516] on input "text" at bounding box center [349, 530] width 573 height 41
paste input "**********"
type input "**********"
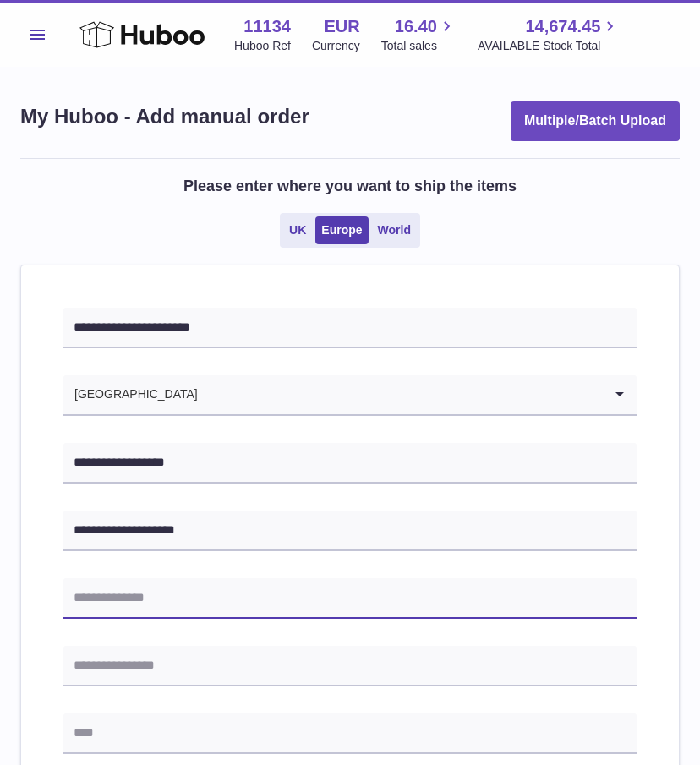
drag, startPoint x: 121, startPoint y: 607, endPoint x: 130, endPoint y: 605, distance: 9.4
click at [123, 612] on input "text" at bounding box center [349, 598] width 573 height 41
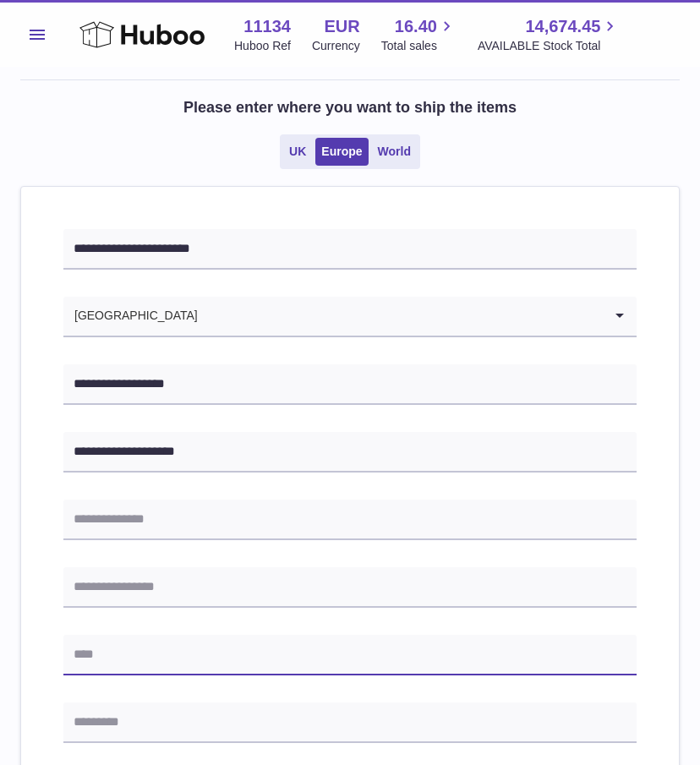
click at [117, 652] on input "text" at bounding box center [349, 654] width 573 height 41
paste input "**********"
click at [146, 654] on input "**********" at bounding box center [349, 654] width 573 height 41
click at [112, 654] on input "**********" at bounding box center [349, 654] width 573 height 41
type input "**********"
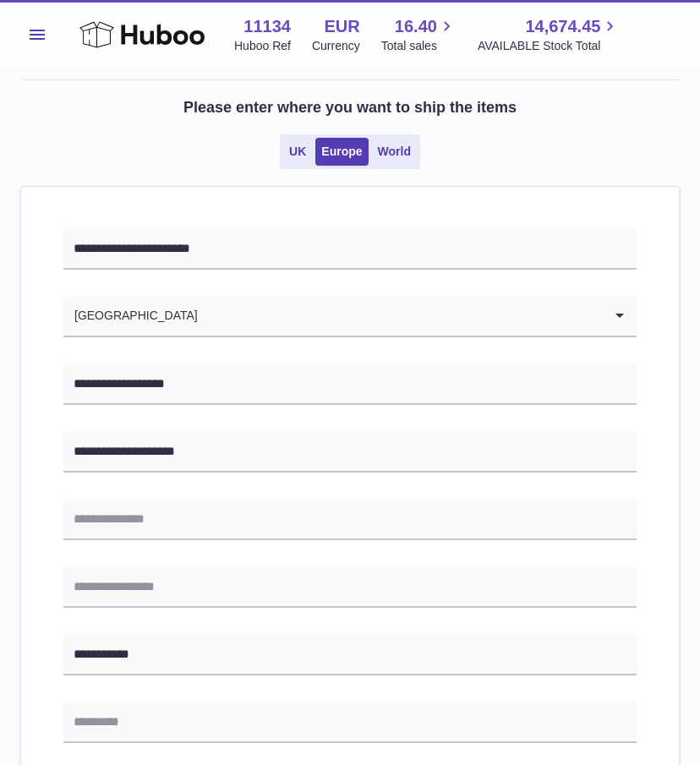
click at [137, 749] on div "**********" at bounding box center [349, 709] width 573 height 961
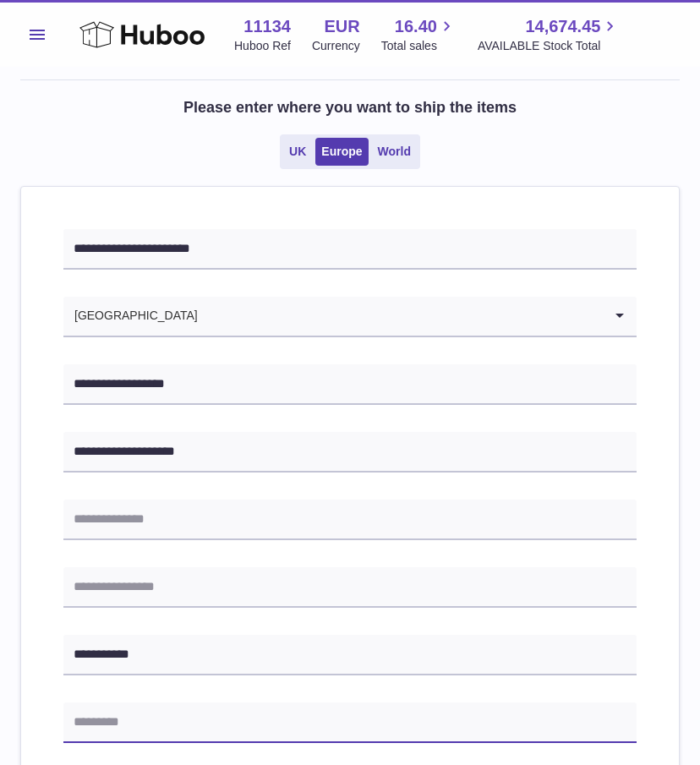
click at [144, 727] on input "text" at bounding box center [349, 722] width 573 height 41
paste input "*******"
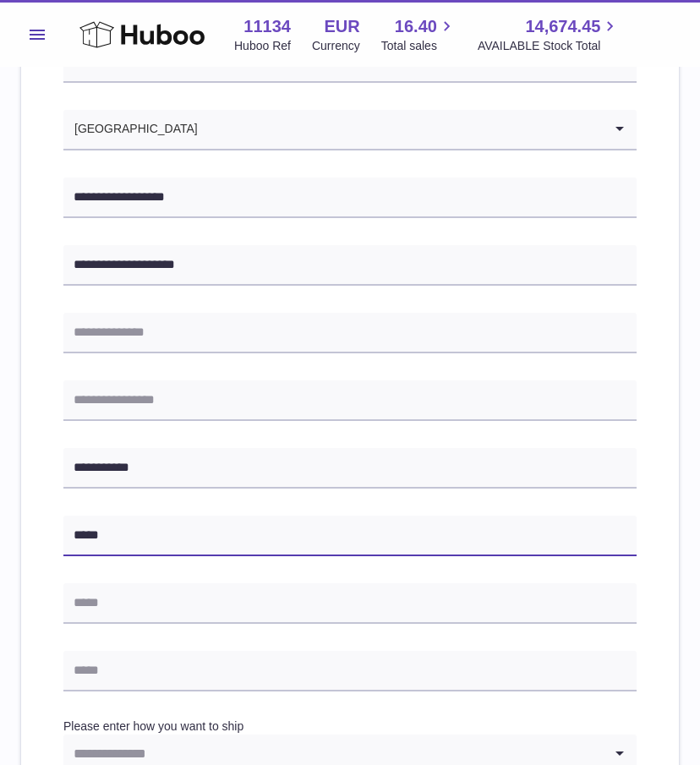
scroll to position [276, 0]
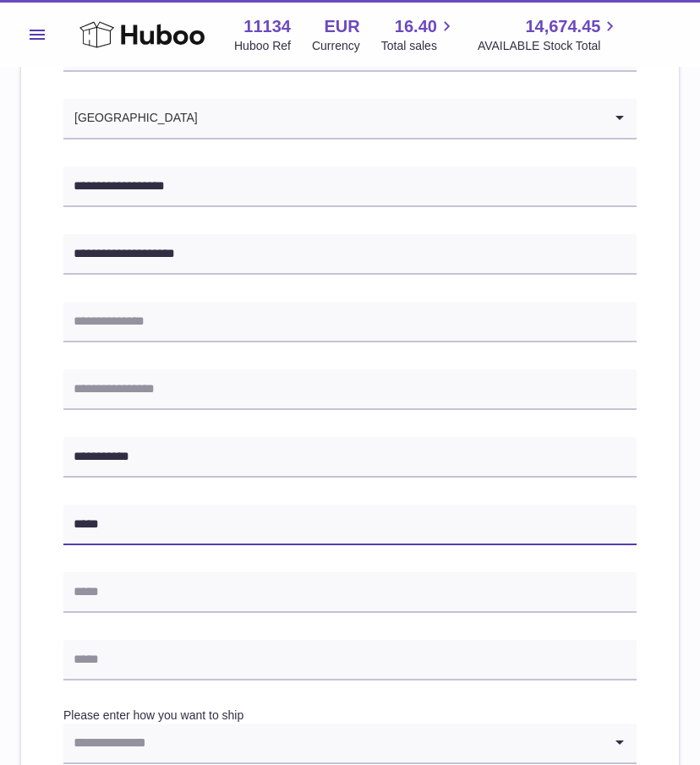
type input "*****"
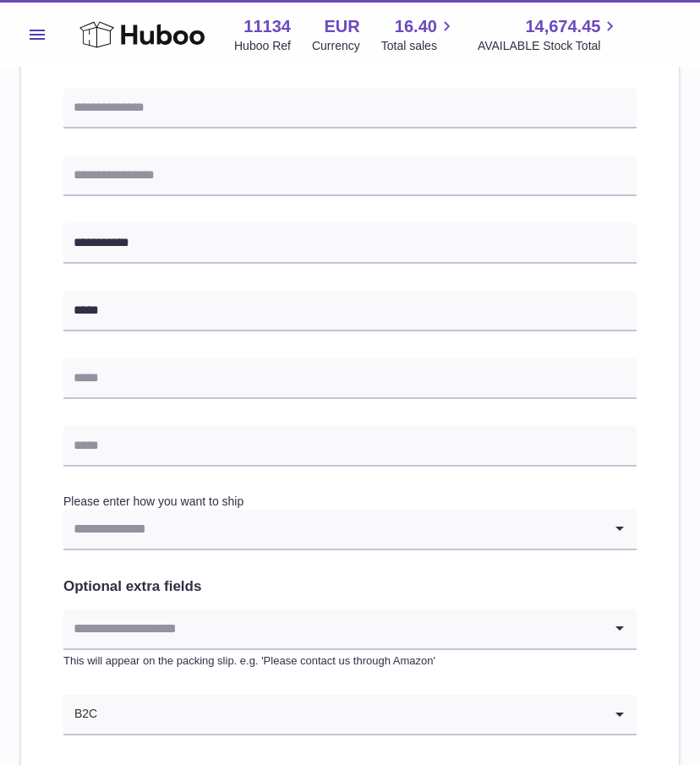
scroll to position [501, 0]
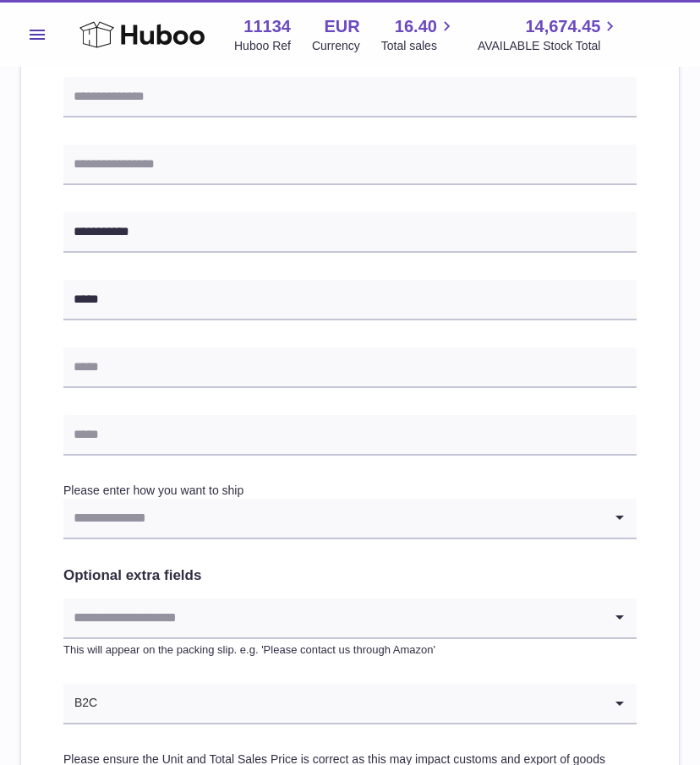
click at [187, 512] on input "Search for option" at bounding box center [332, 517] width 539 height 39
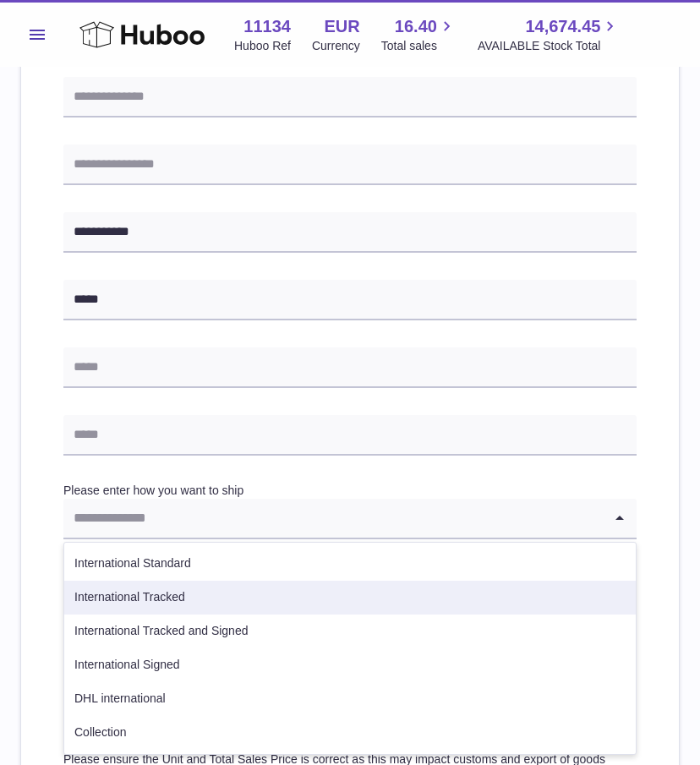
drag, startPoint x: 135, startPoint y: 569, endPoint x: 132, endPoint y: 587, distance: 18.9
click at [132, 587] on ul "International Standard International Tracked International Tracked and Signed I…" at bounding box center [349, 648] width 573 height 213
click at [132, 587] on li "International Tracked" at bounding box center [349, 597] width 571 height 34
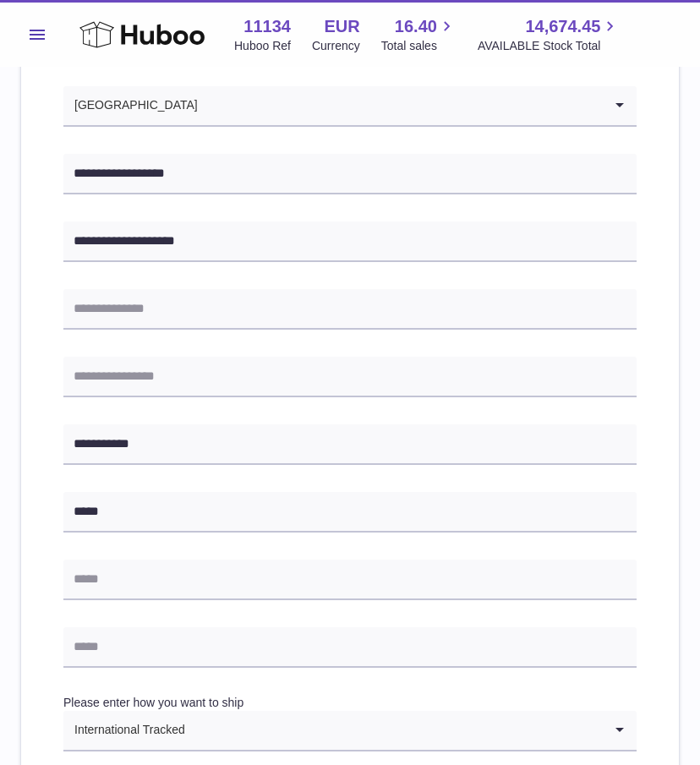
scroll to position [339, 0]
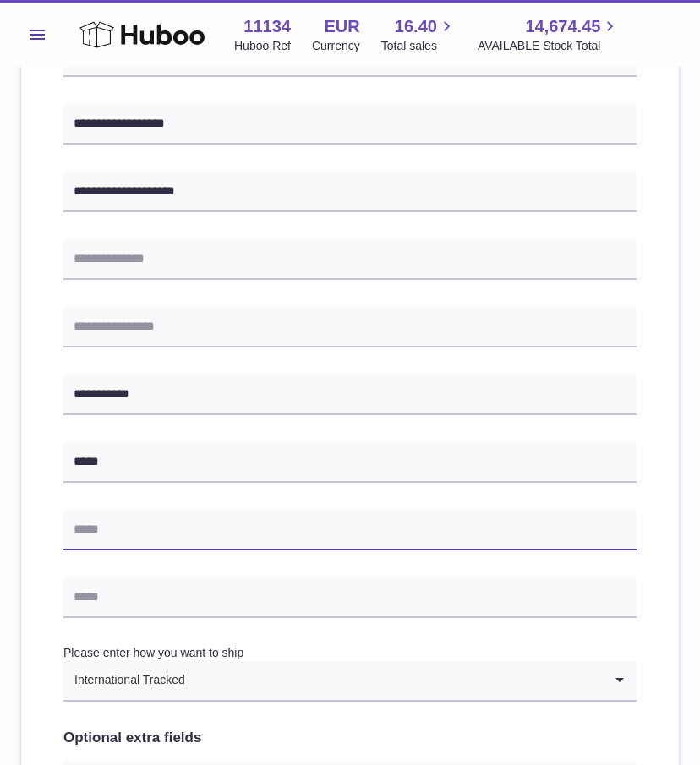
click at [169, 529] on input "text" at bounding box center [349, 529] width 573 height 41
type input "**********"
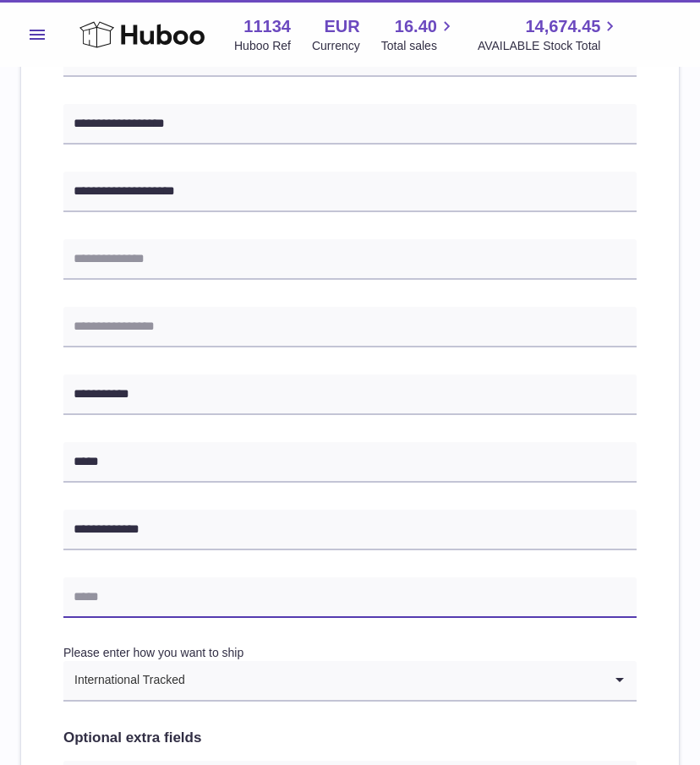
click at [142, 602] on input "text" at bounding box center [349, 597] width 573 height 41
type input "**********"
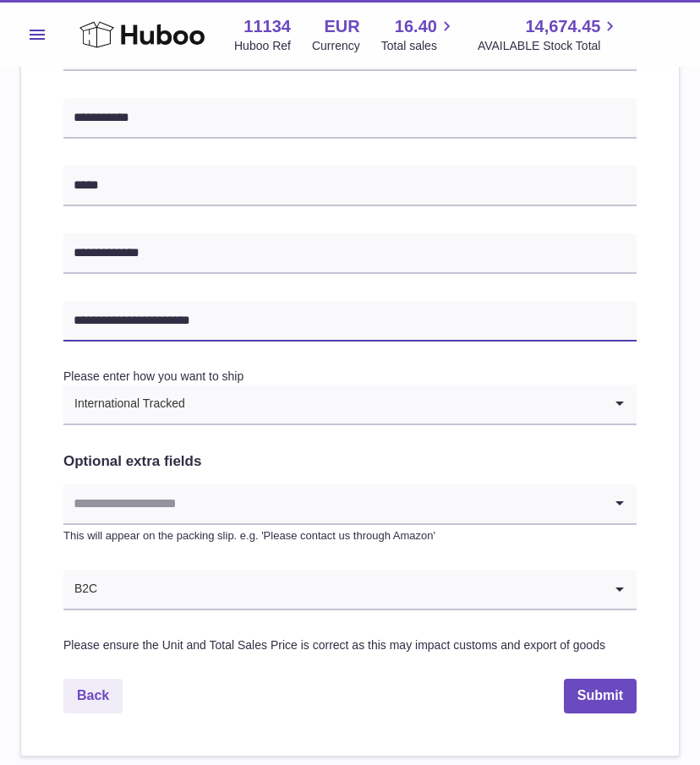
scroll to position [645, 0]
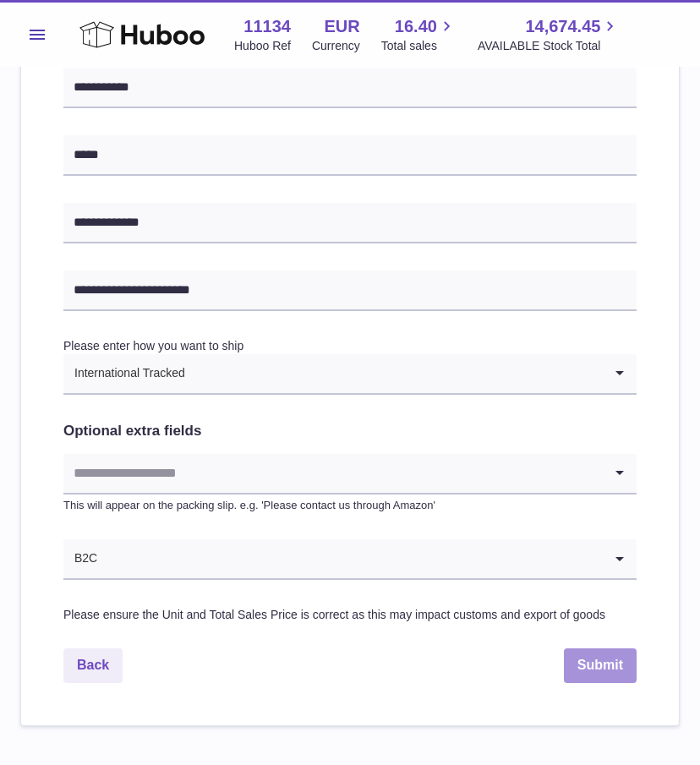
click at [583, 668] on button "Submit" at bounding box center [599, 665] width 73 height 35
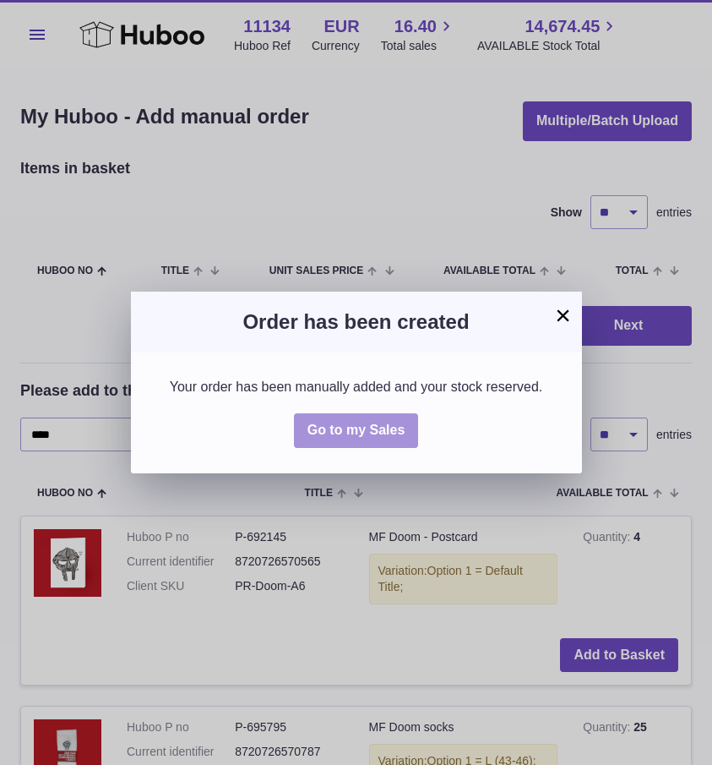
click at [343, 429] on span "Go to my Sales" at bounding box center [357, 429] width 98 height 14
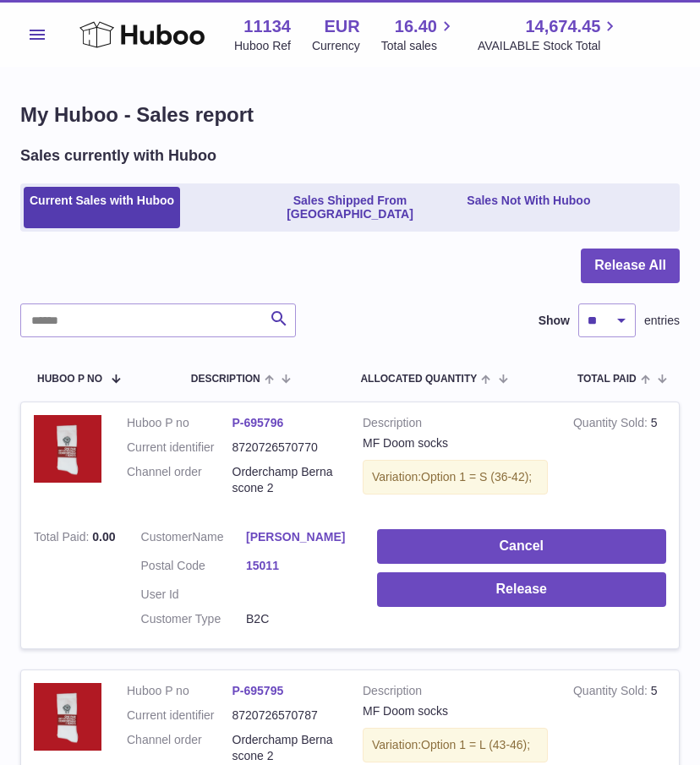
click at [549, 210] on link "Sales Not With Huboo" at bounding box center [527, 208] width 135 height 42
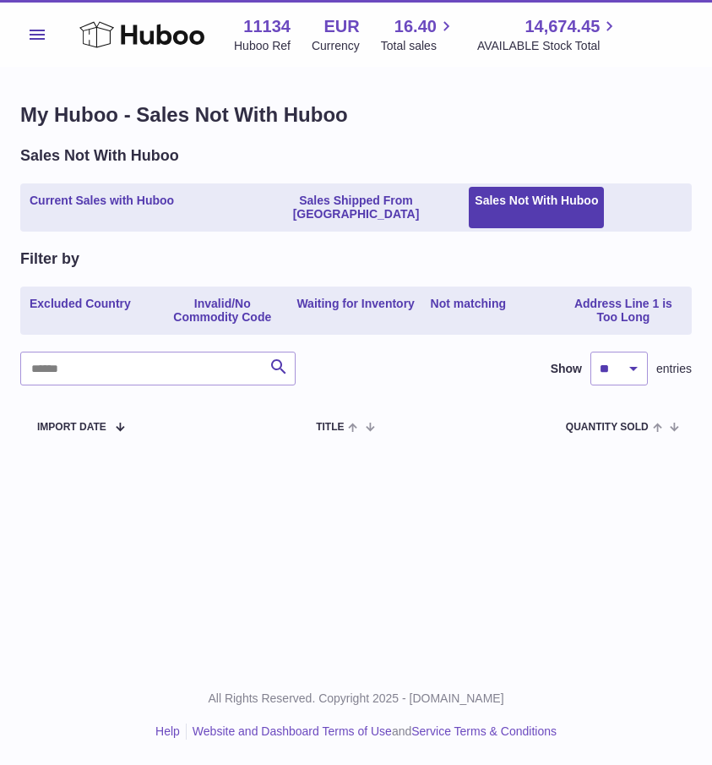
click at [129, 185] on ul "Current Sales with Huboo Sales Shipped From [GEOGRAPHIC_DATA] Sales Not With Hu…" at bounding box center [356, 207] width 672 height 49
click at [125, 199] on link "Current Sales with Huboo" at bounding box center [102, 208] width 156 height 42
